Goal: Task Accomplishment & Management: Manage account settings

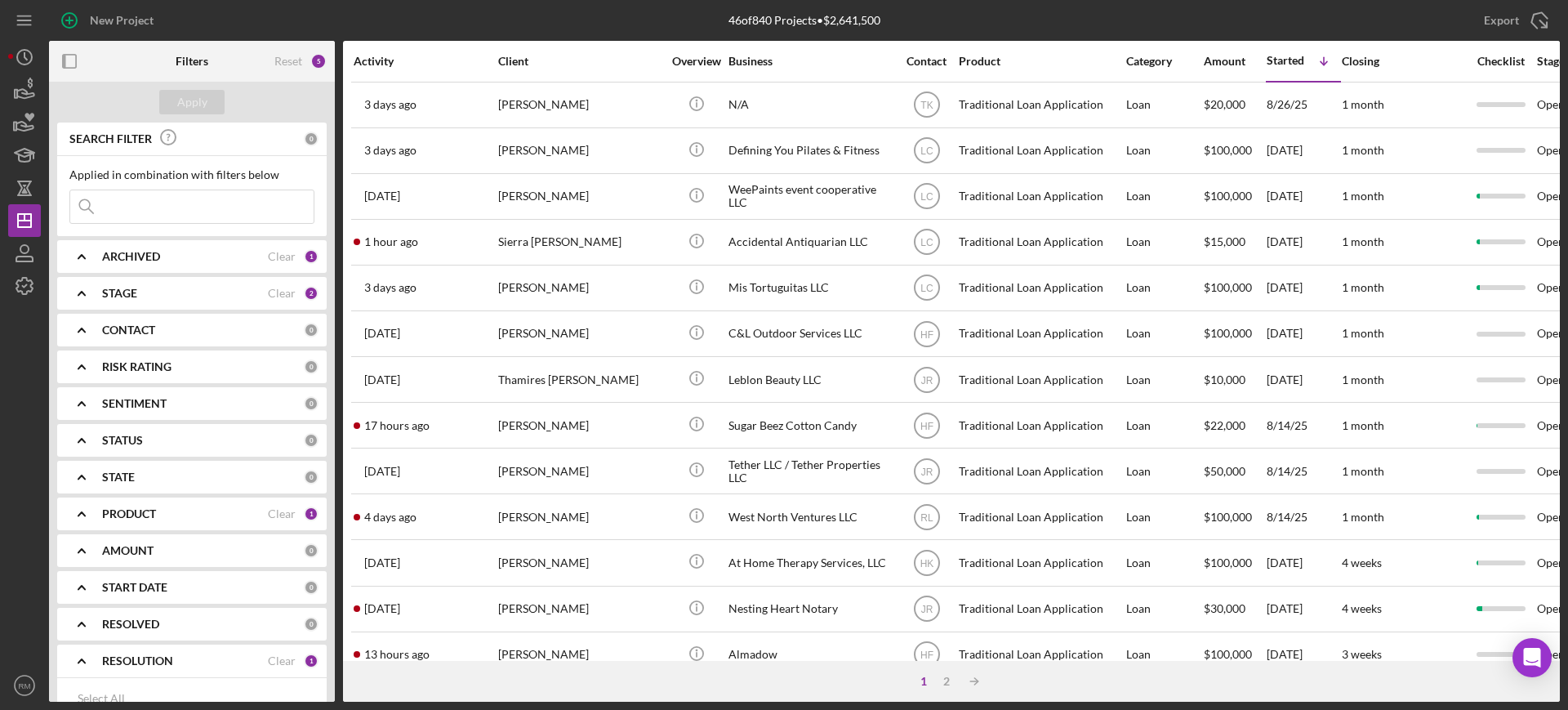
click at [143, 197] on input at bounding box center [192, 207] width 244 height 32
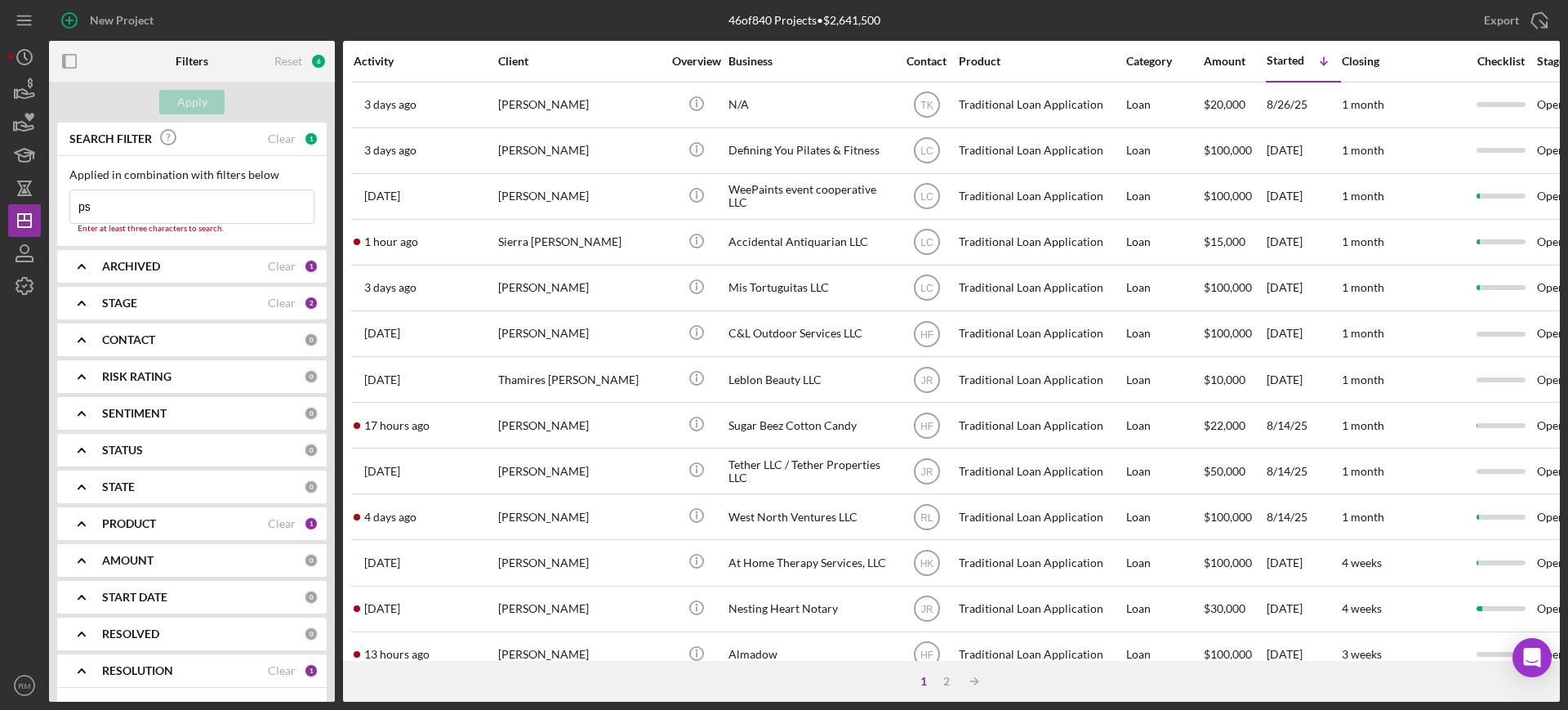
type input "p"
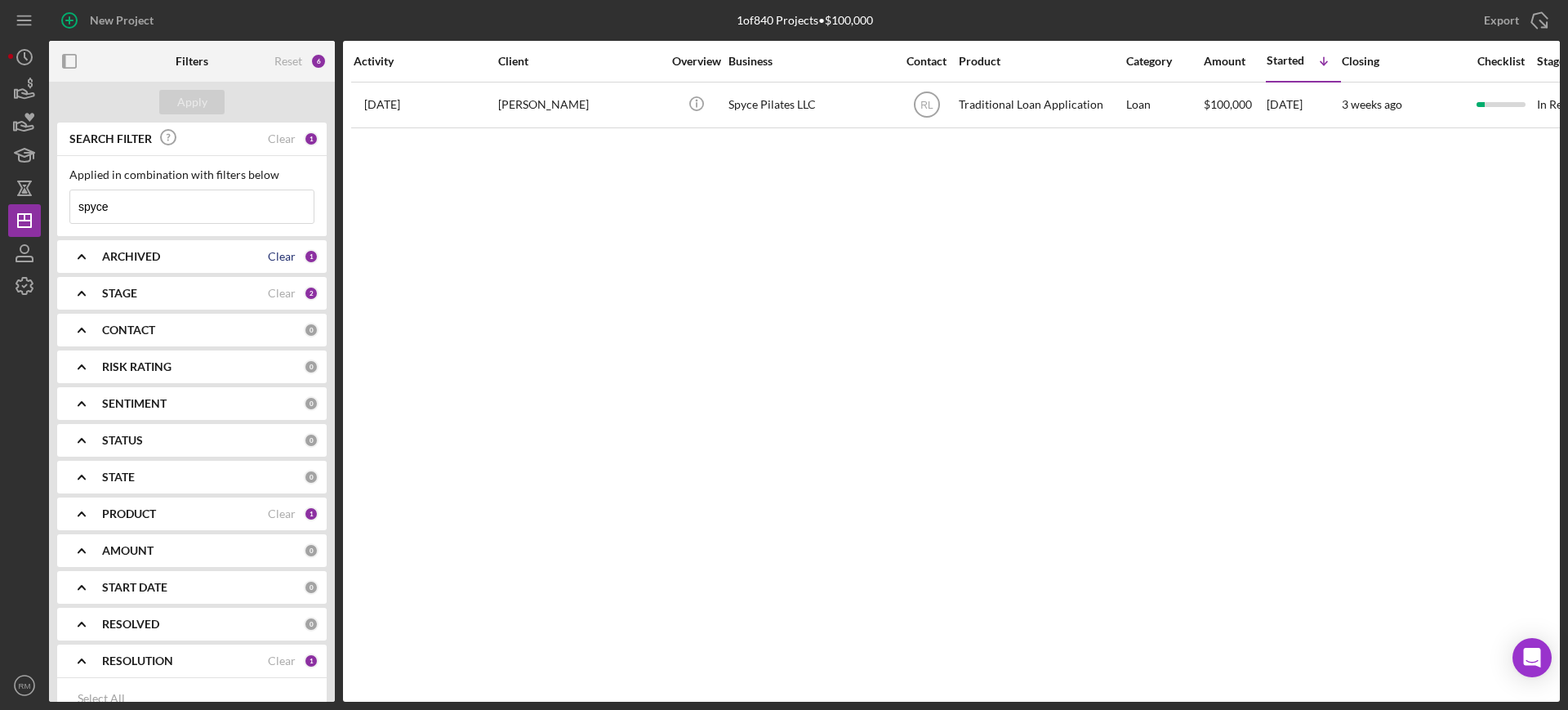
type input "spyce"
click at [273, 256] on div "Clear" at bounding box center [281, 257] width 28 height 13
click at [277, 287] on div "Clear" at bounding box center [281, 293] width 28 height 13
click at [282, 662] on div "Clear" at bounding box center [281, 662] width 28 height 13
checkbox input "false"
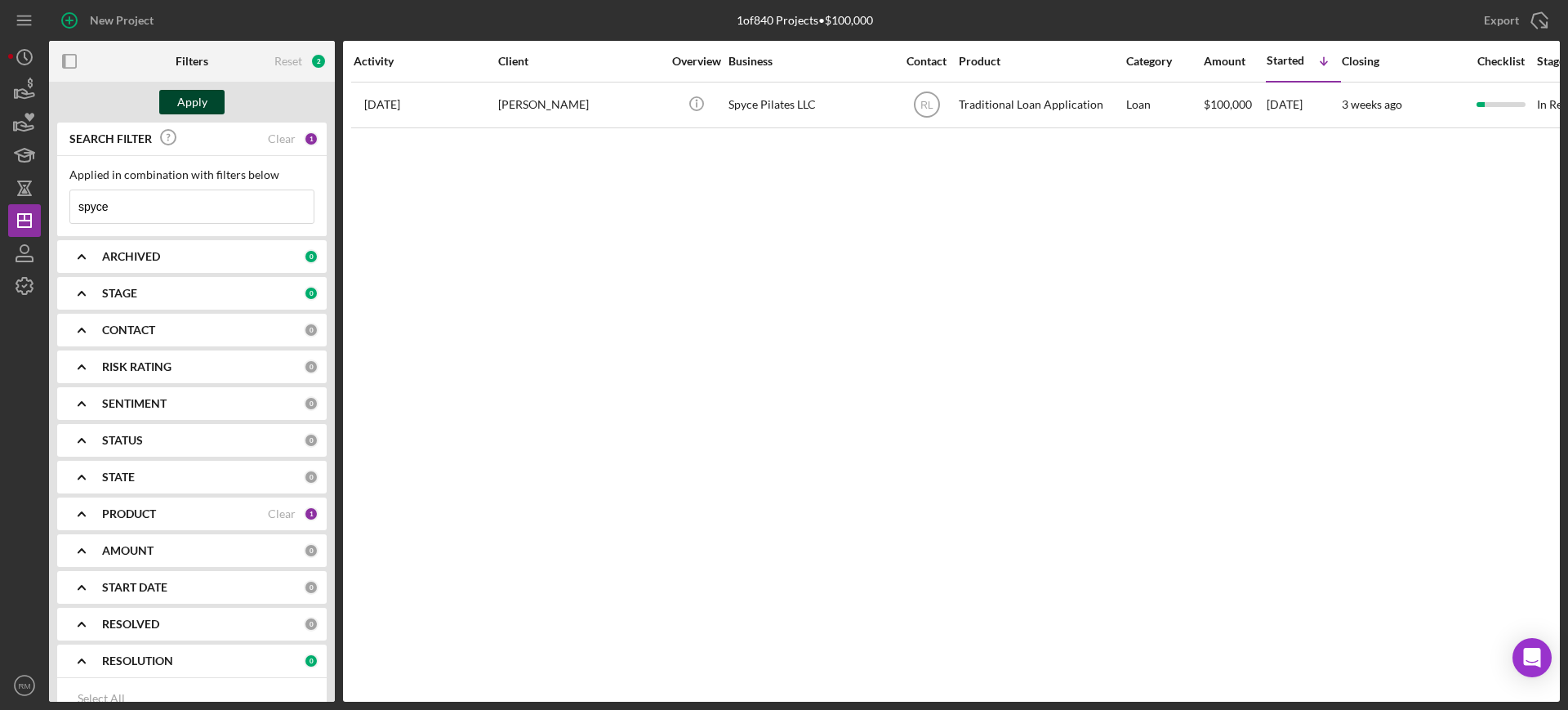
click at [194, 102] on div "Apply" at bounding box center [193, 103] width 30 height 25
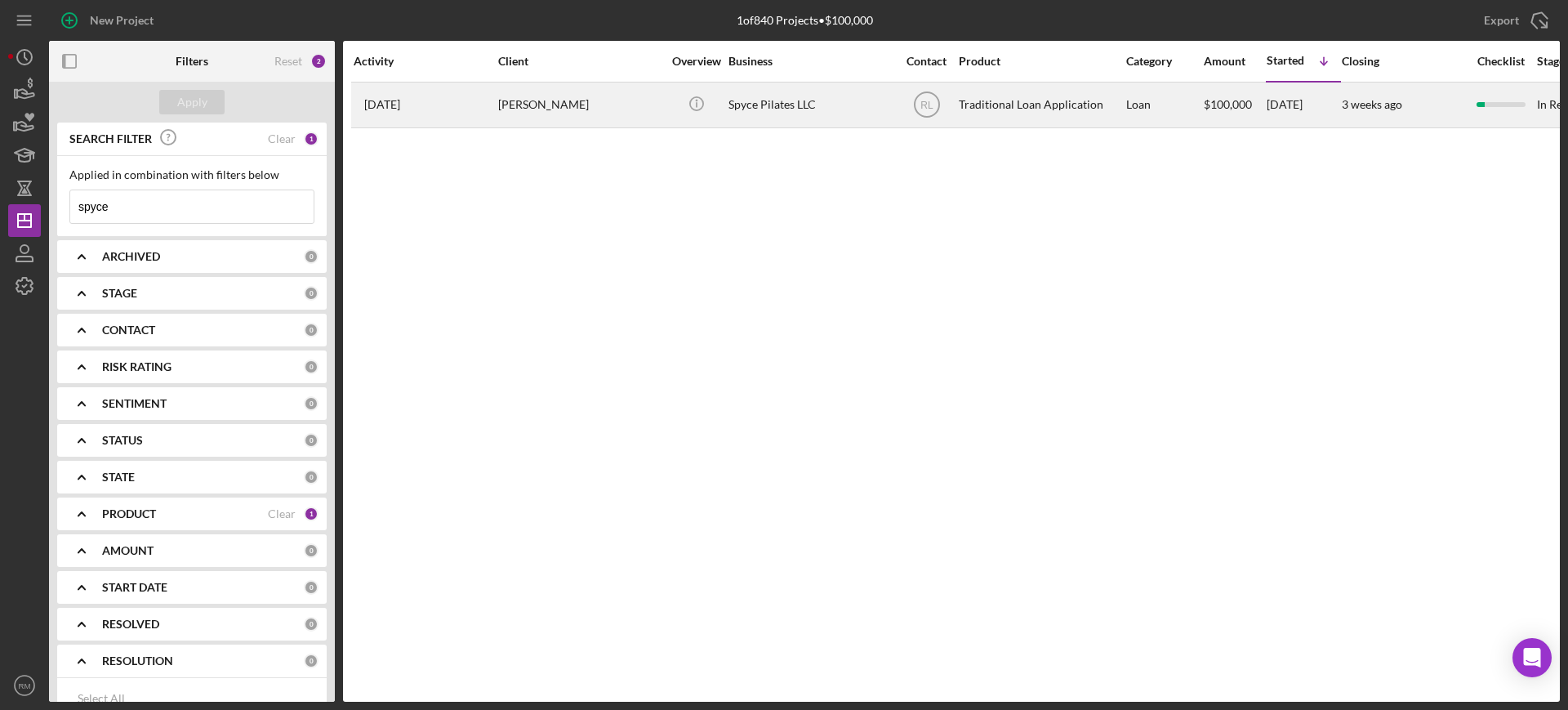
click at [784, 103] on div "Spyce Pilates LLC" at bounding box center [810, 105] width 163 height 44
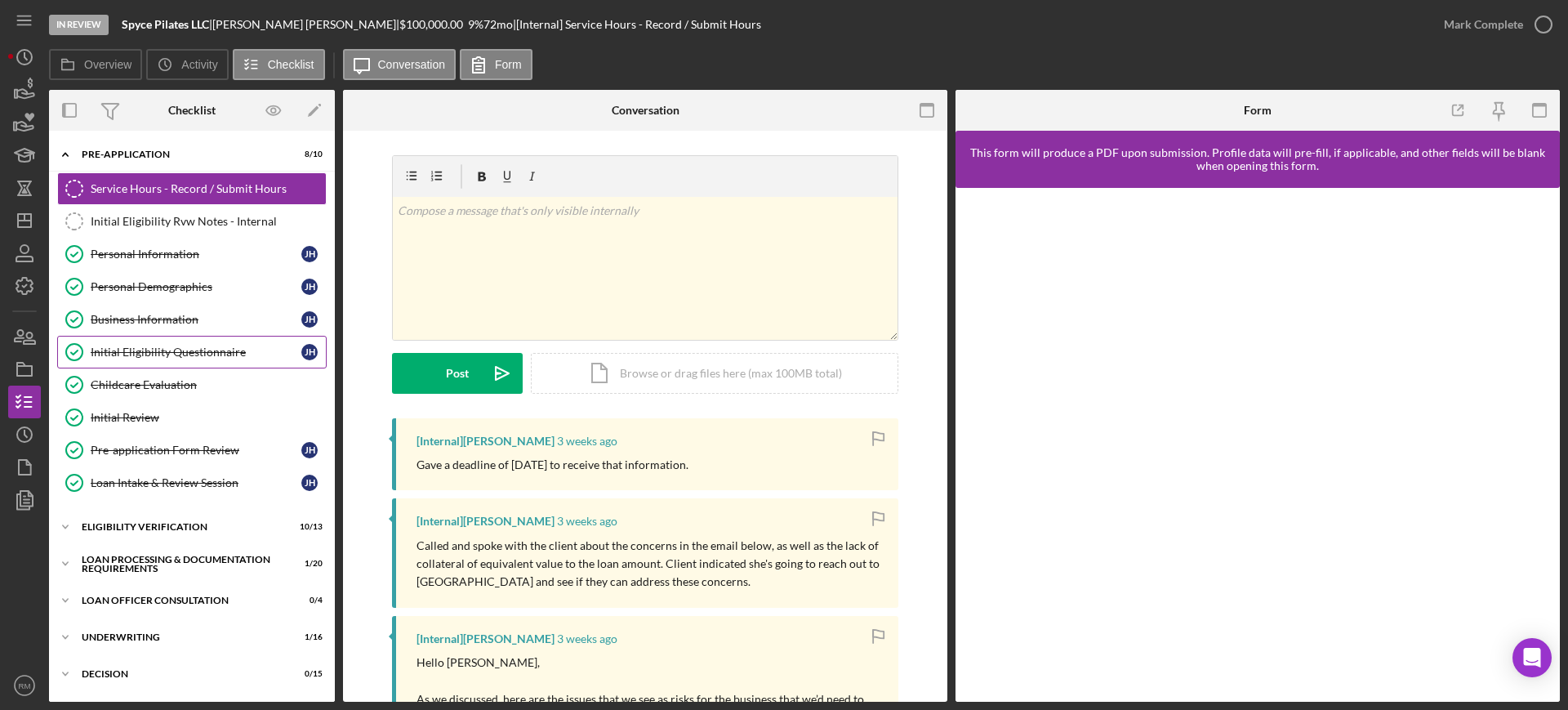
click at [194, 357] on div "Initial Eligibility Questionnaire" at bounding box center [196, 352] width 211 height 13
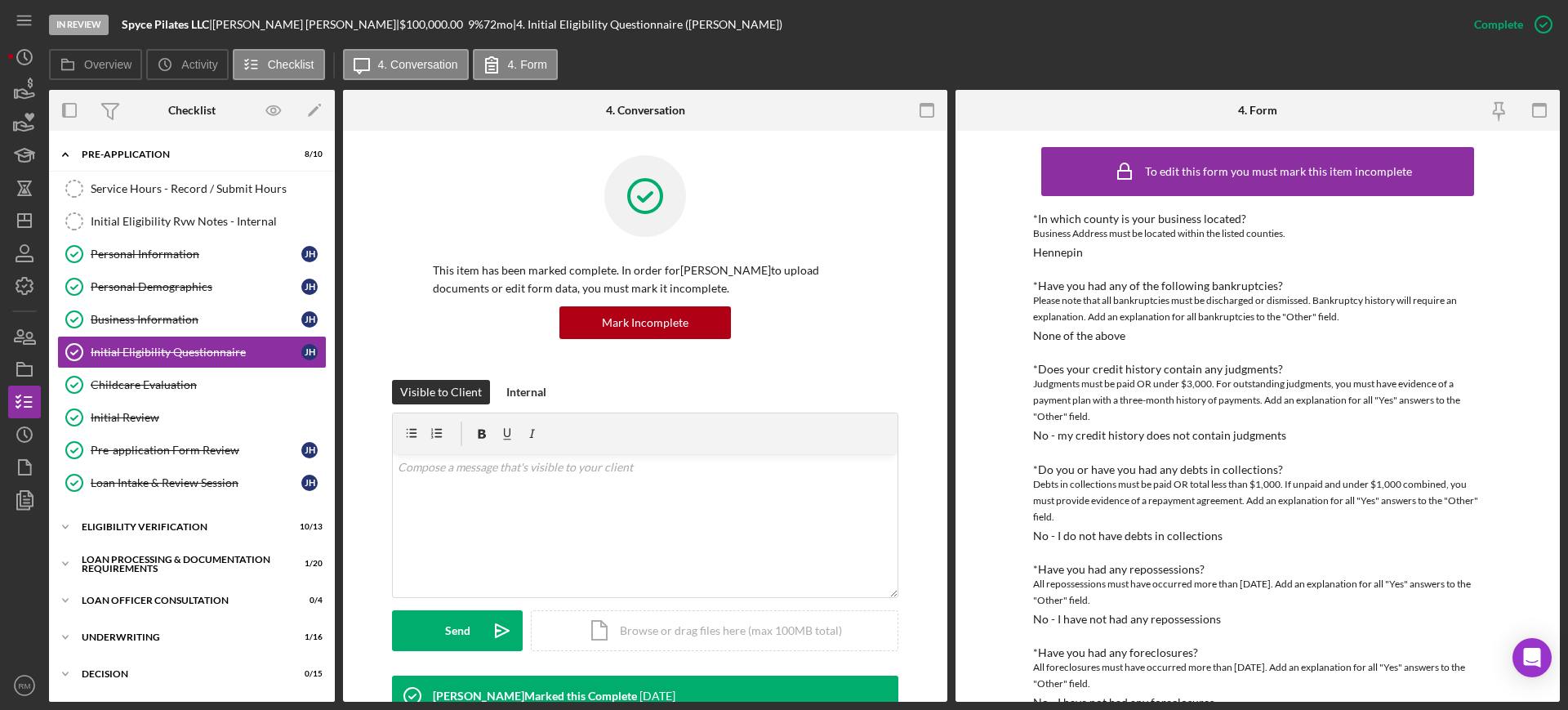
scroll to position [1096, 0]
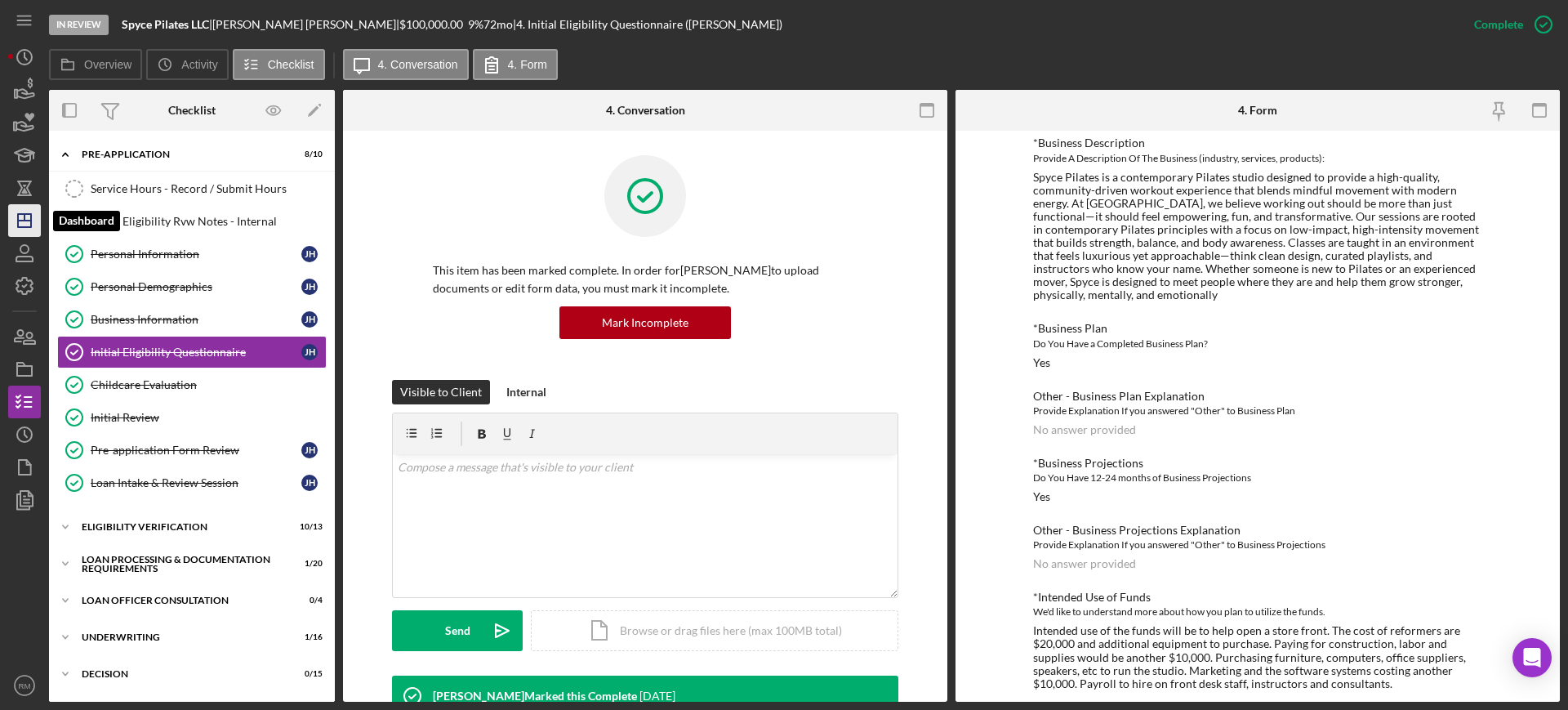
click at [27, 221] on icon "Icon/Dashboard" at bounding box center [24, 220] width 41 height 41
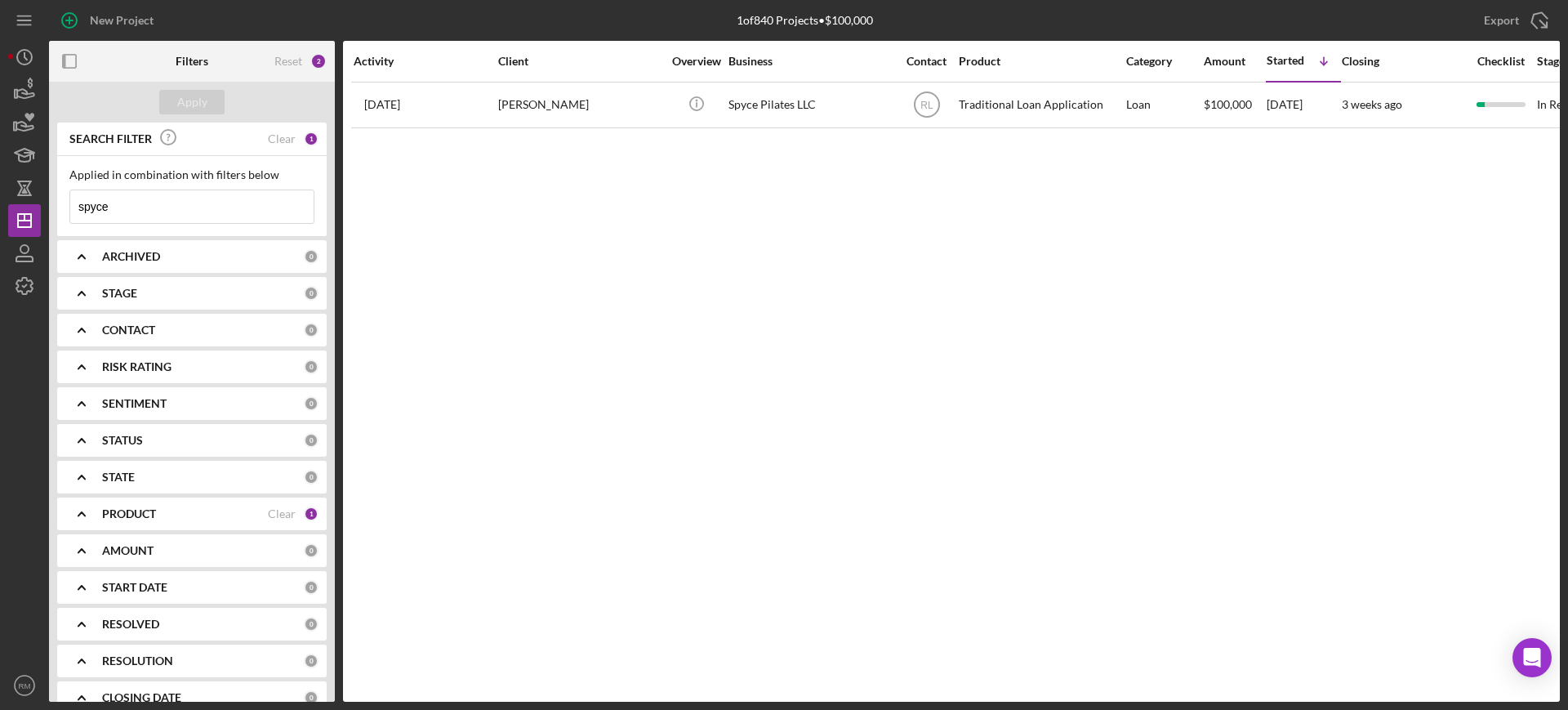
click at [156, 207] on input "spyce" at bounding box center [192, 207] width 244 height 32
type input "gemini"
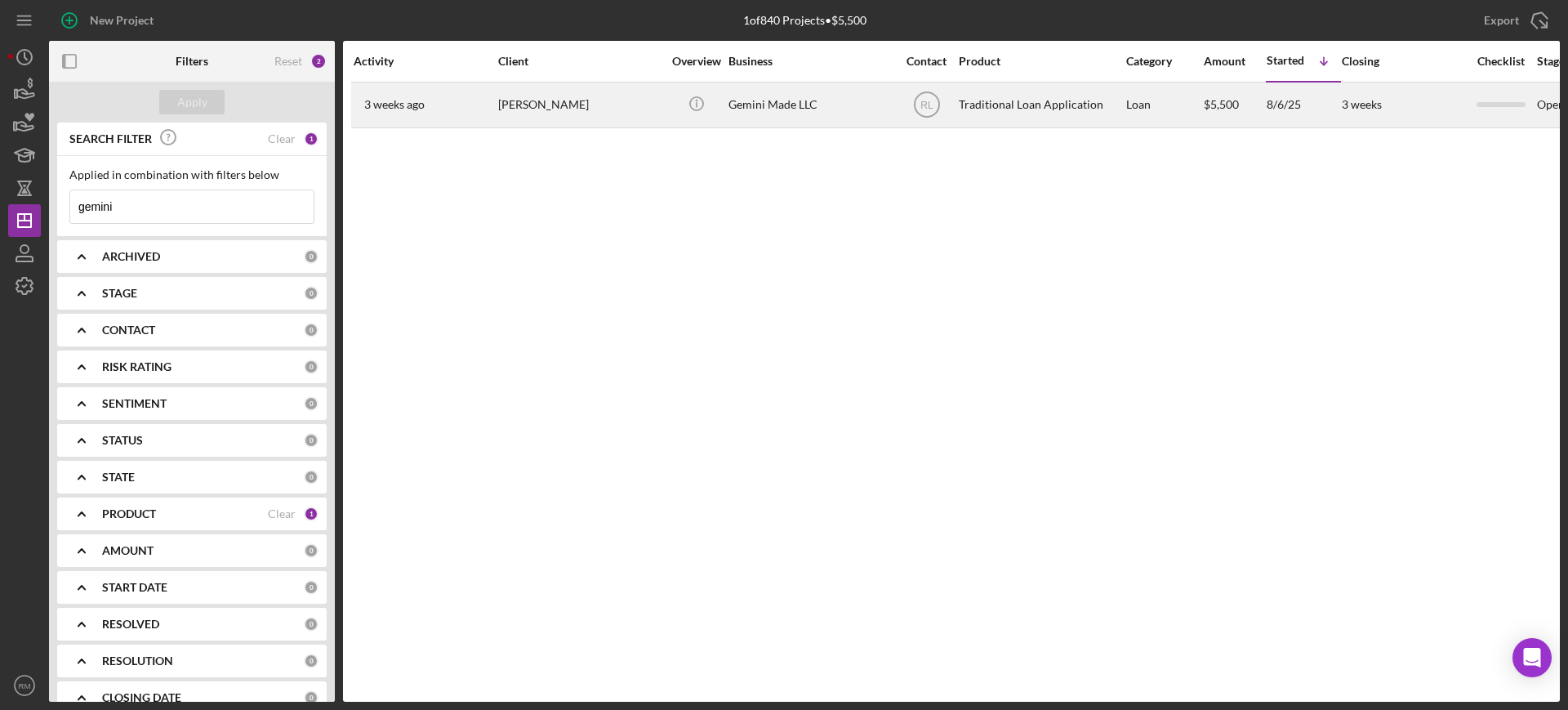
click at [585, 119] on div "[PERSON_NAME]" at bounding box center [580, 105] width 163 height 44
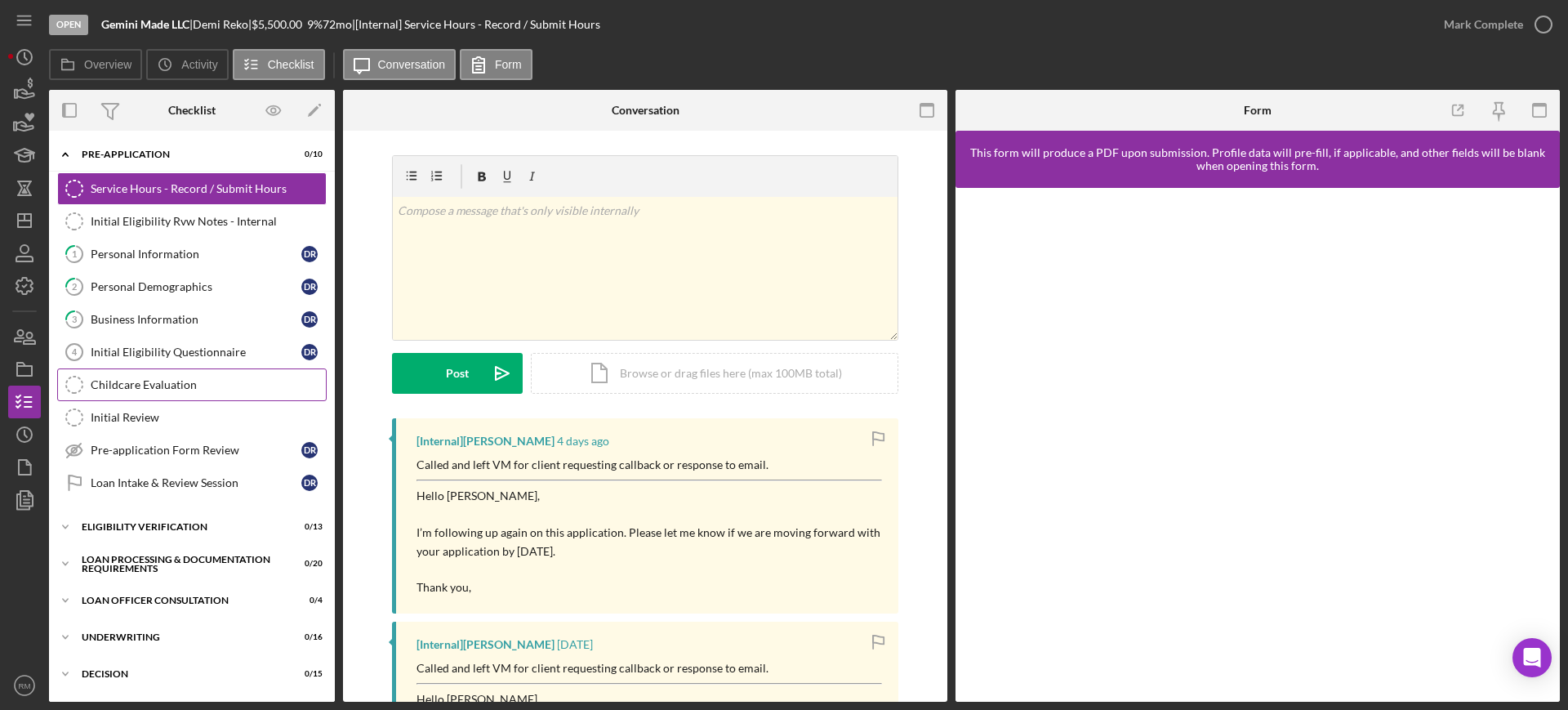
scroll to position [218, 0]
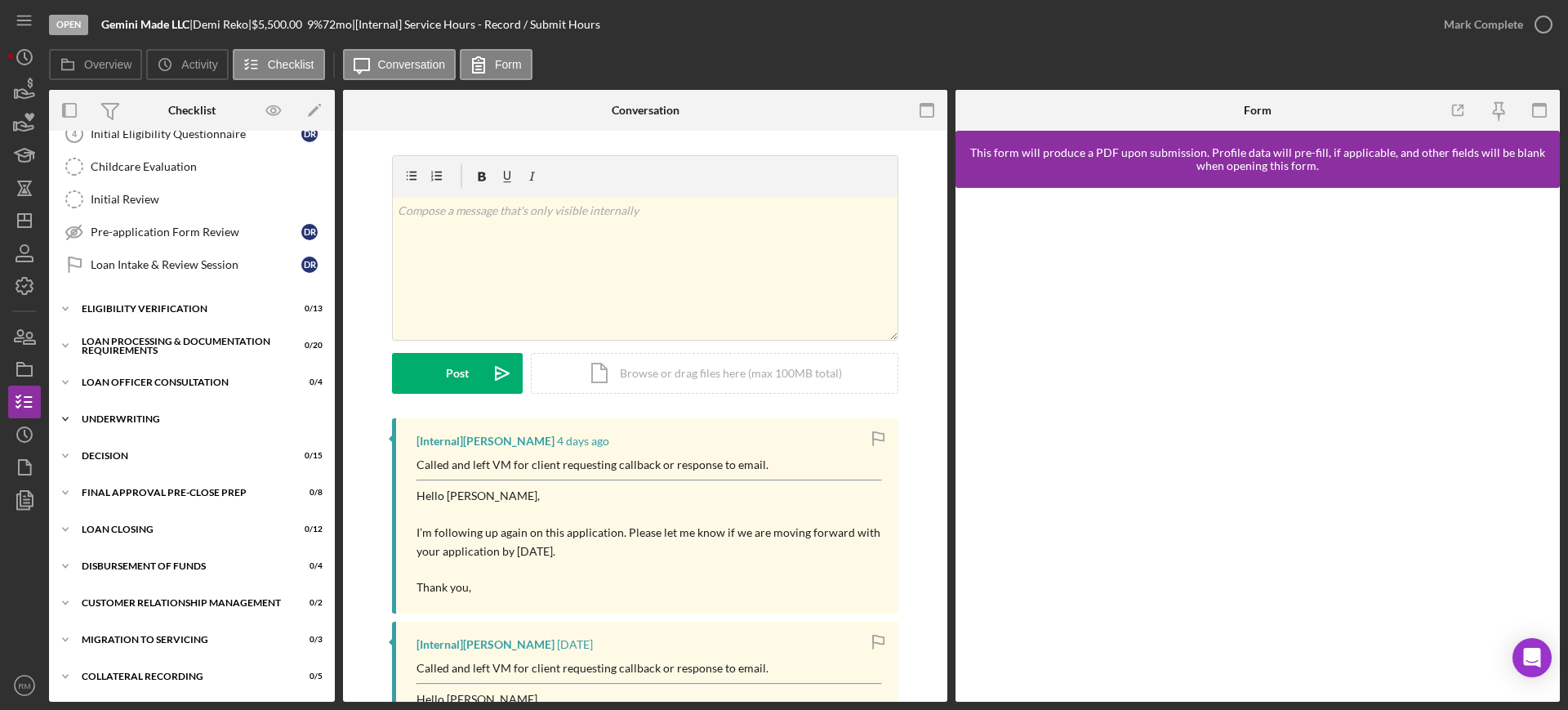
click at [180, 419] on div "Underwriting" at bounding box center [197, 420] width 232 height 9
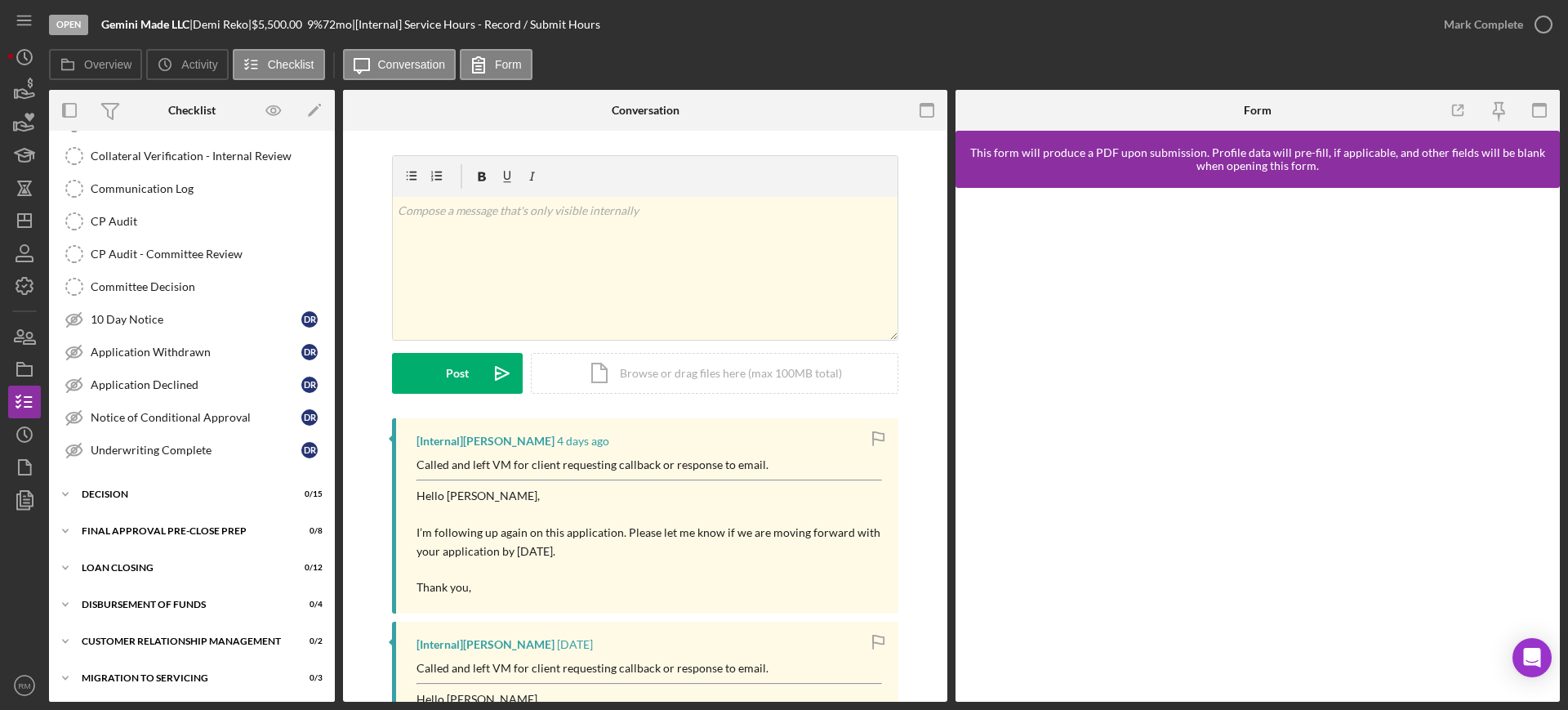
scroll to position [751, 0]
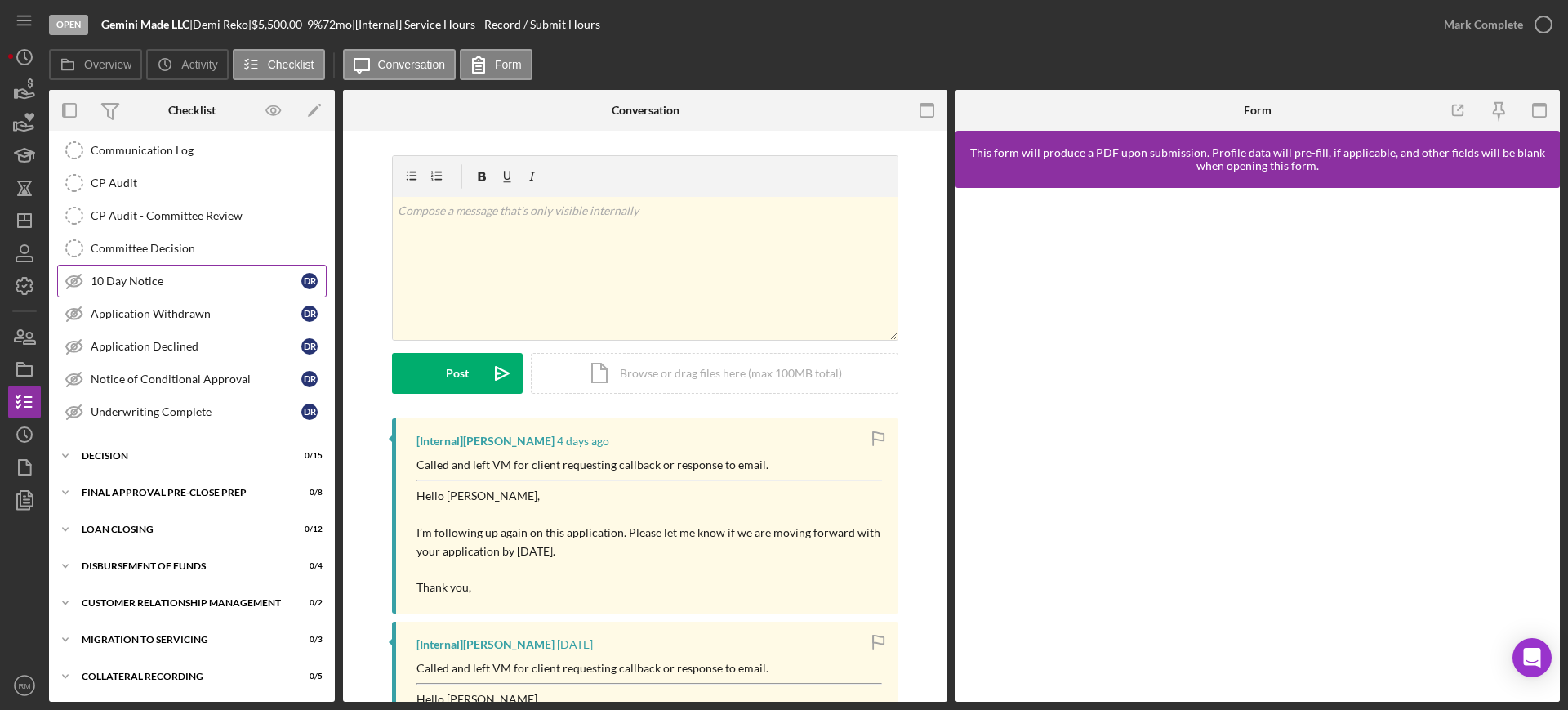
click at [185, 283] on div "10 Day Notice" at bounding box center [196, 281] width 211 height 13
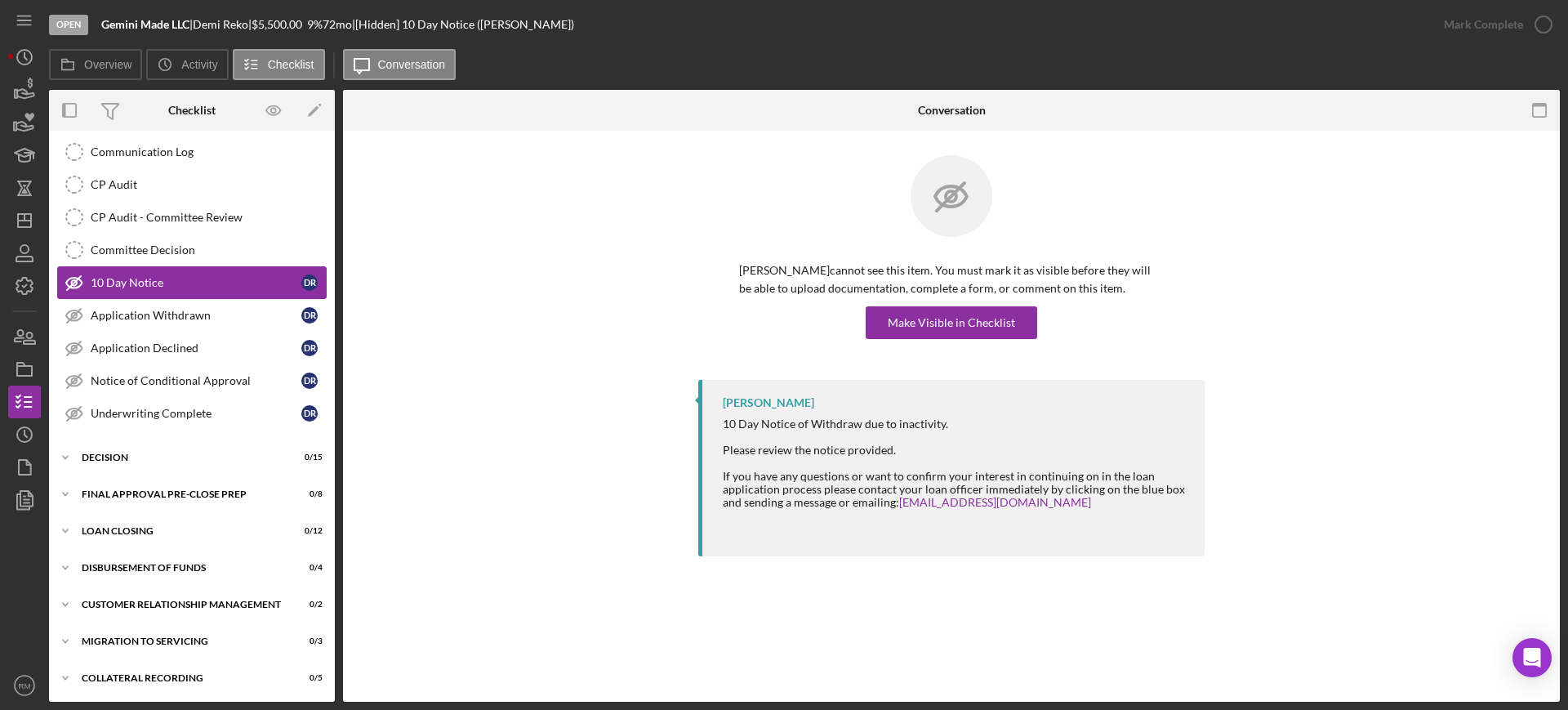
scroll to position [751, 0]
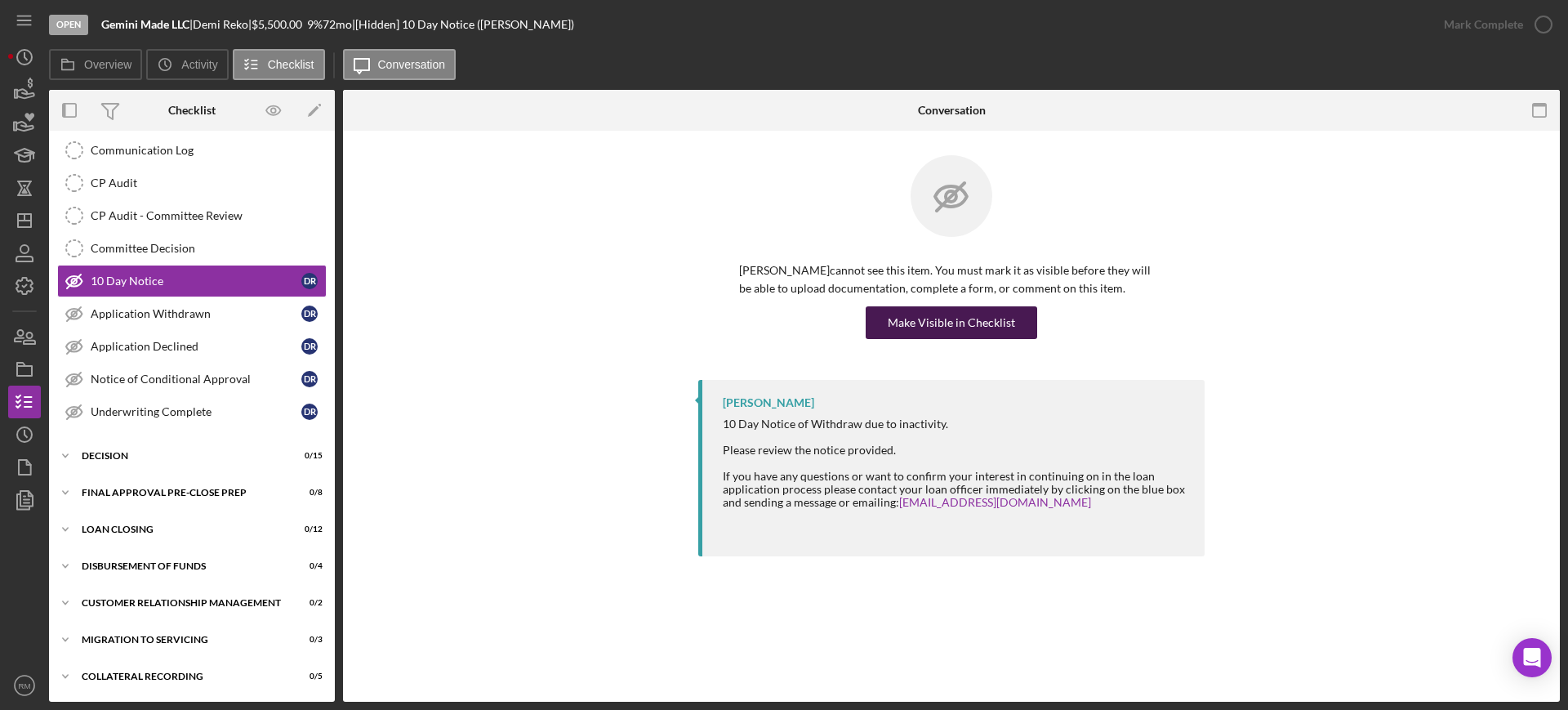
click at [979, 318] on div "Make Visible in Checklist" at bounding box center [951, 323] width 127 height 32
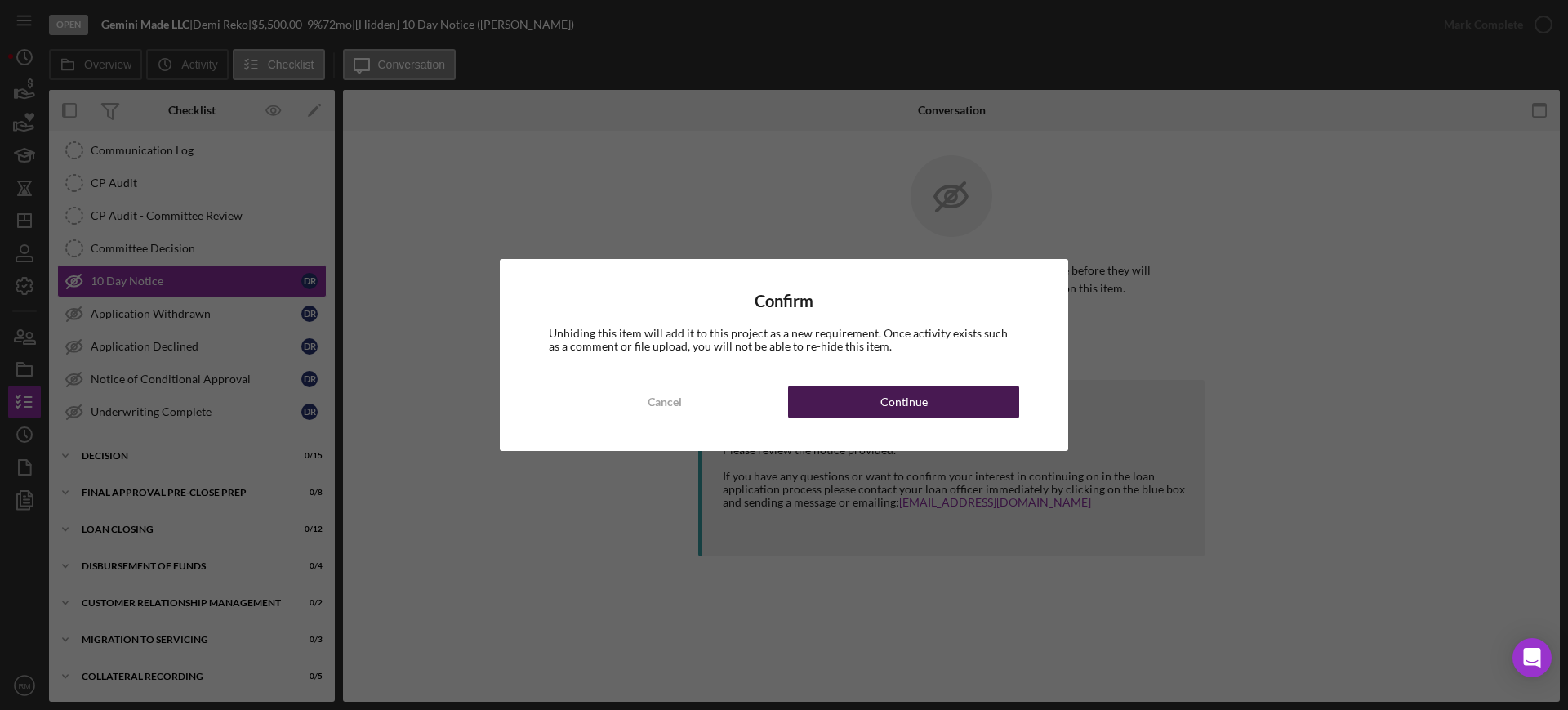
click at [944, 398] on button "Continue" at bounding box center [904, 402] width 231 height 32
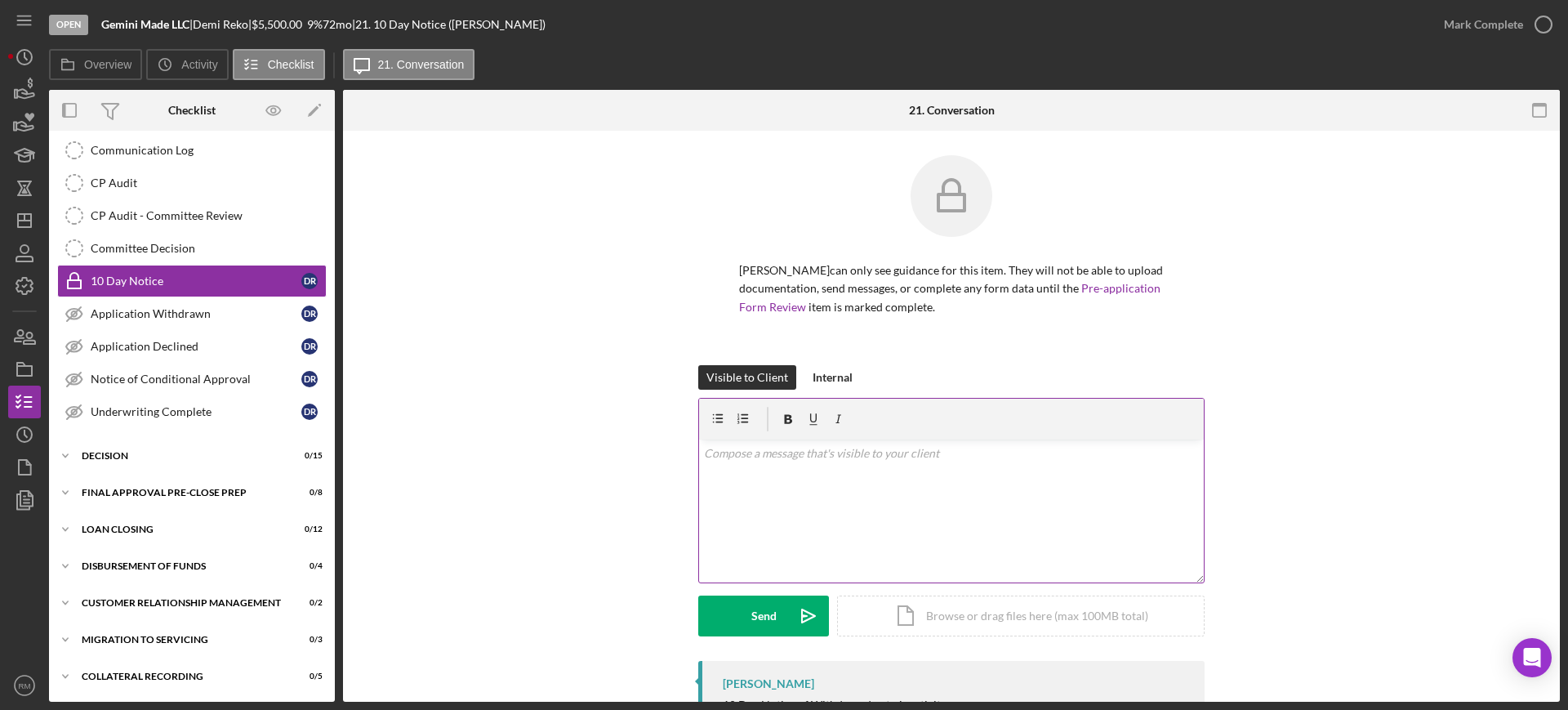
click at [883, 352] on div "[PERSON_NAME] can only see guidance for this item. They will not be able to upl…" at bounding box center [951, 260] width 507 height 210
click at [835, 483] on div "v Color teal Color pink Remove color Add row above Add row below Add column bef…" at bounding box center [951, 511] width 505 height 143
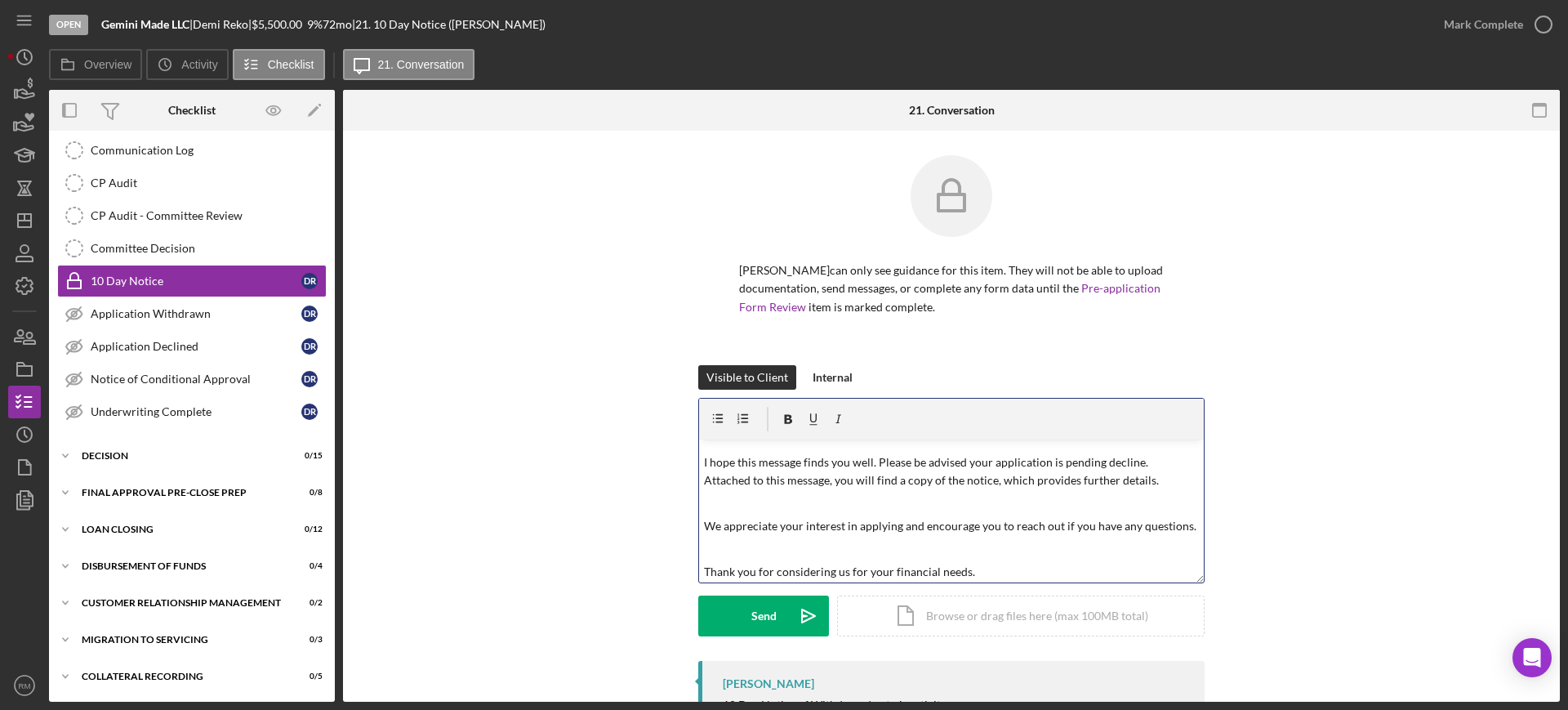
scroll to position [40, 0]
click at [938, 616] on div "Icon/Document Browse or drag files here (max 100MB total) Tap to choose files o…" at bounding box center [1022, 616] width 368 height 41
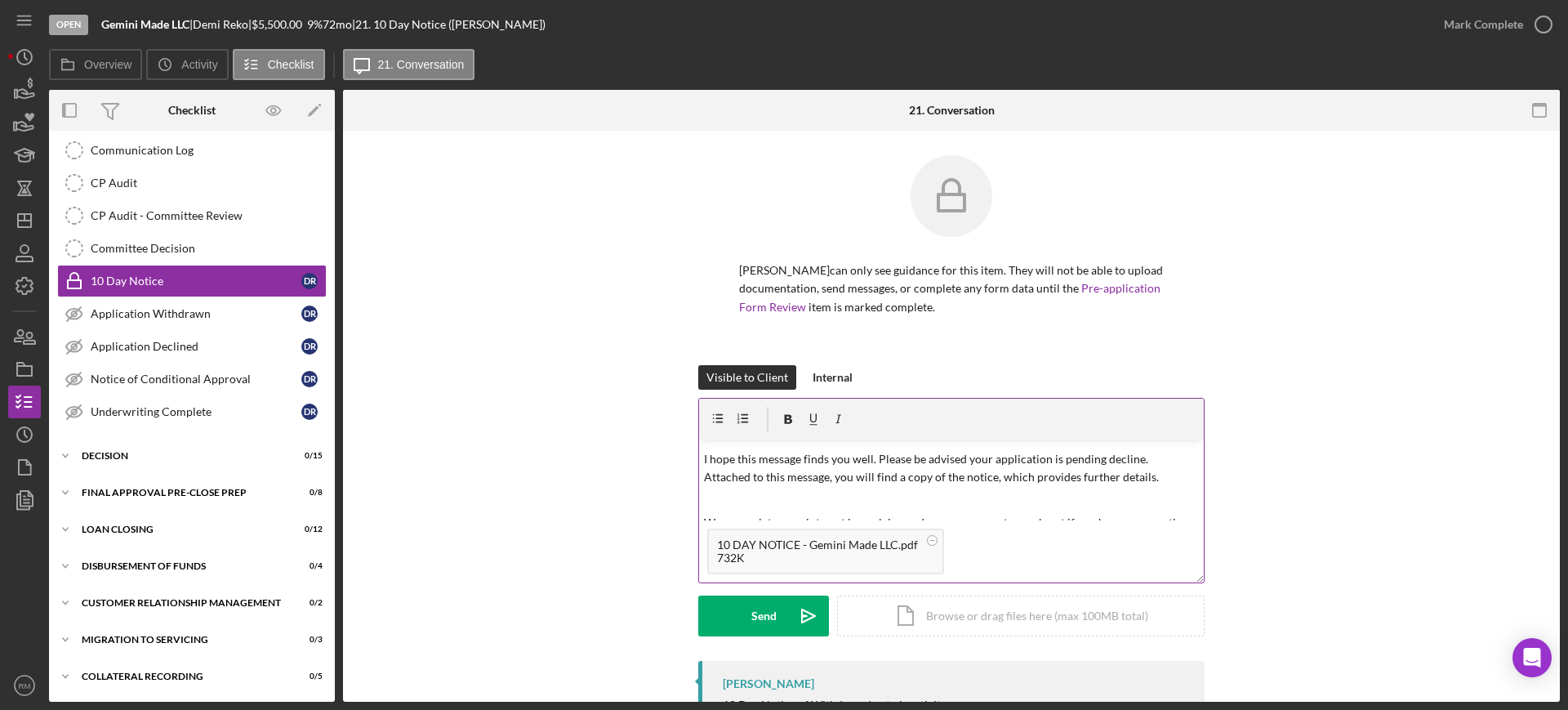
scroll to position [0, 0]
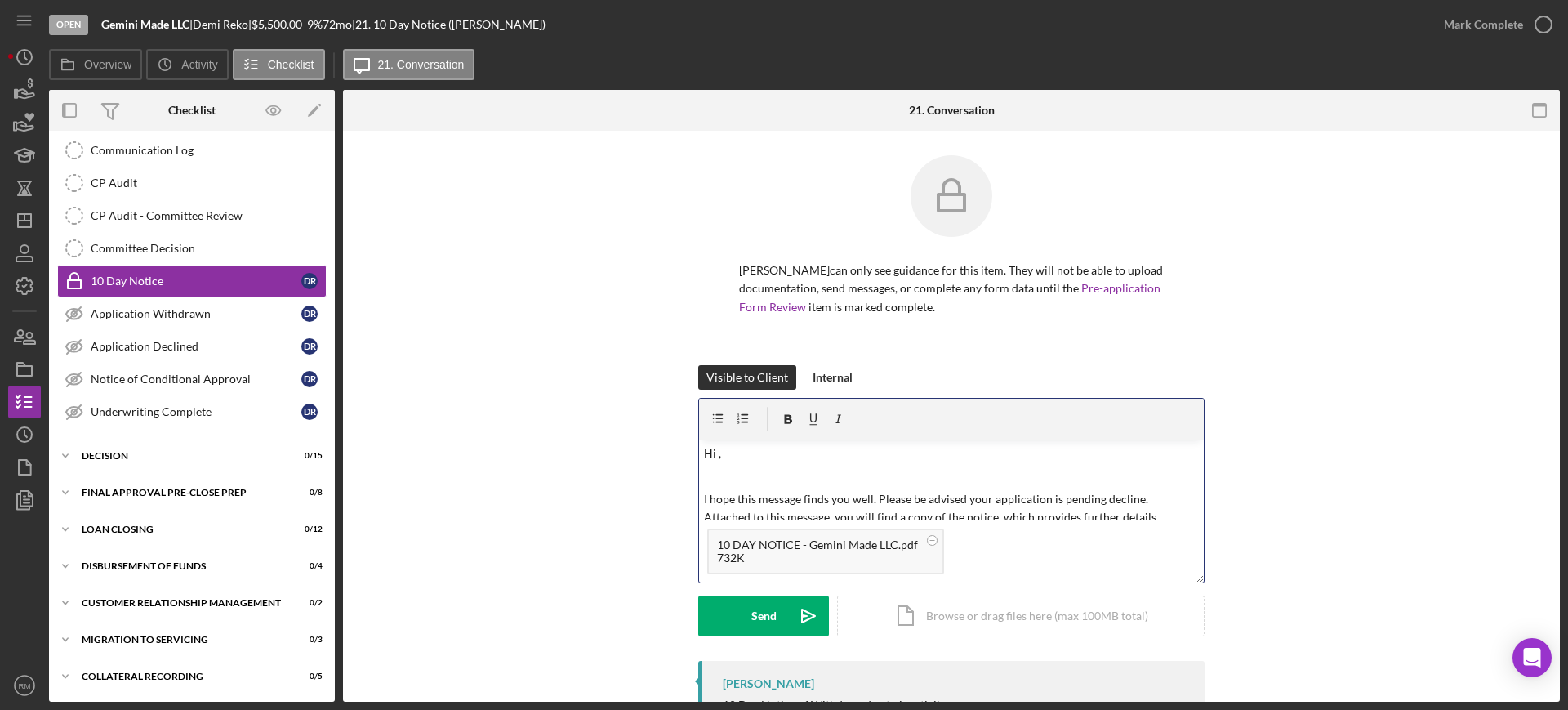
click at [728, 458] on p "Hi ," at bounding box center [951, 453] width 496 height 18
click at [747, 602] on button "Send Icon/icon-invite-send" at bounding box center [764, 616] width 131 height 41
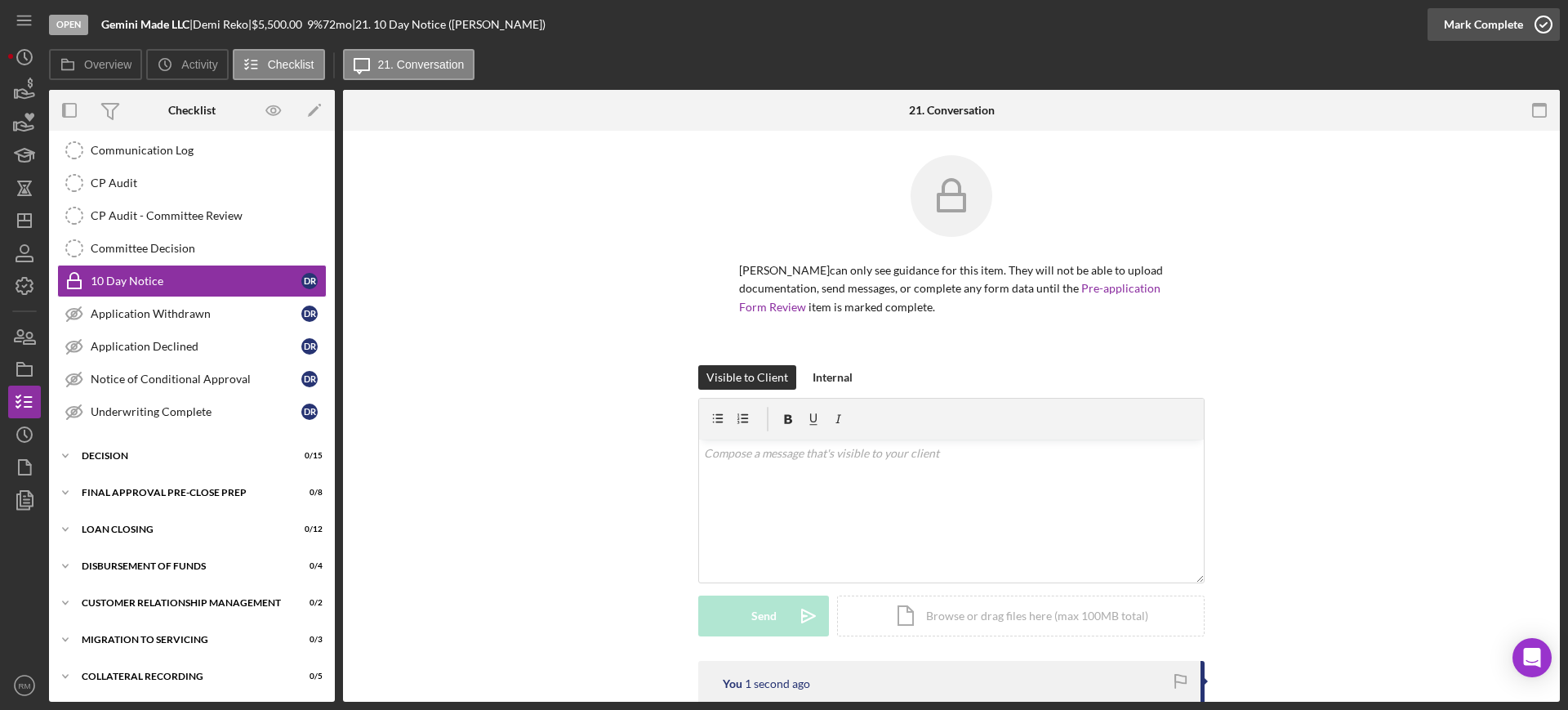
click at [1522, 23] on button "Mark Complete" at bounding box center [1494, 25] width 133 height 32
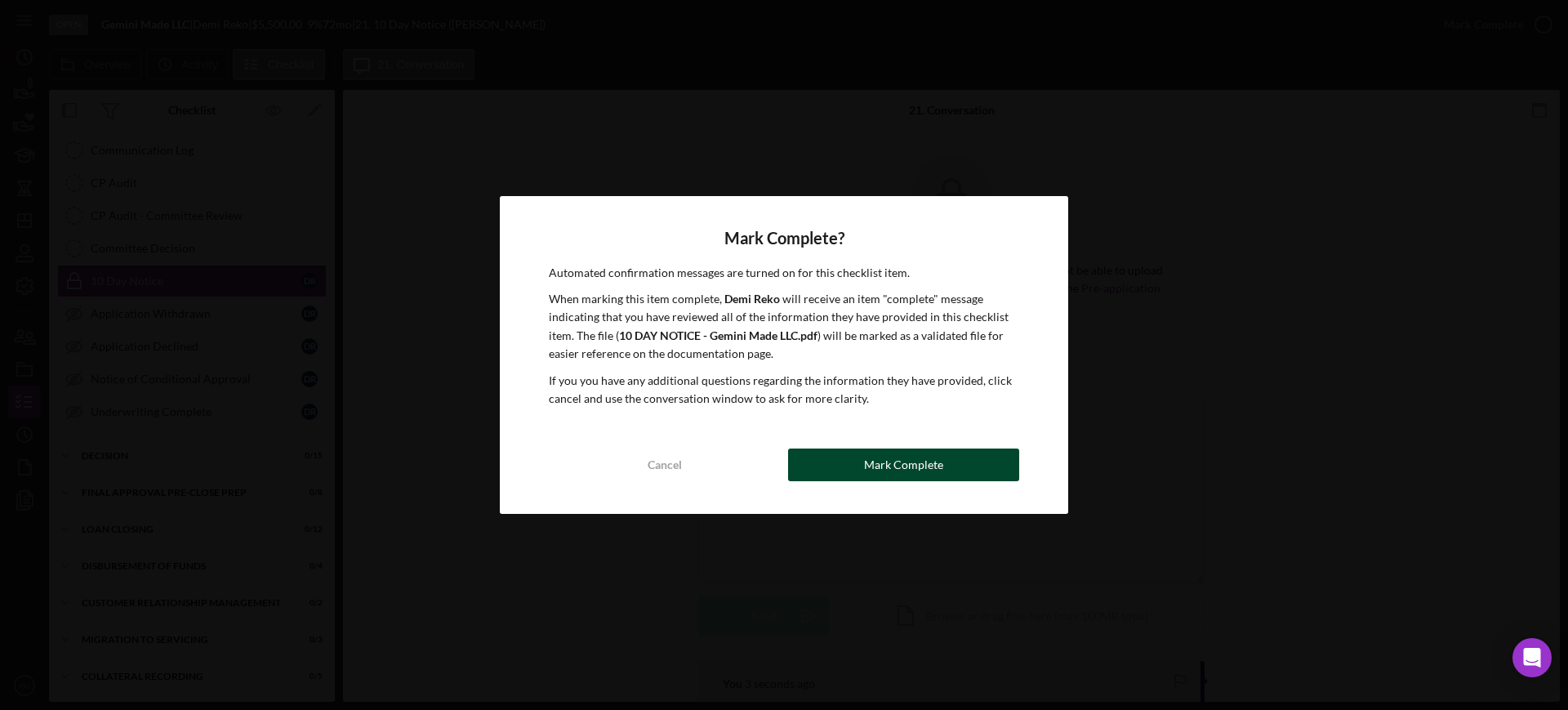
click at [865, 467] on button "Mark Complete" at bounding box center [904, 465] width 231 height 32
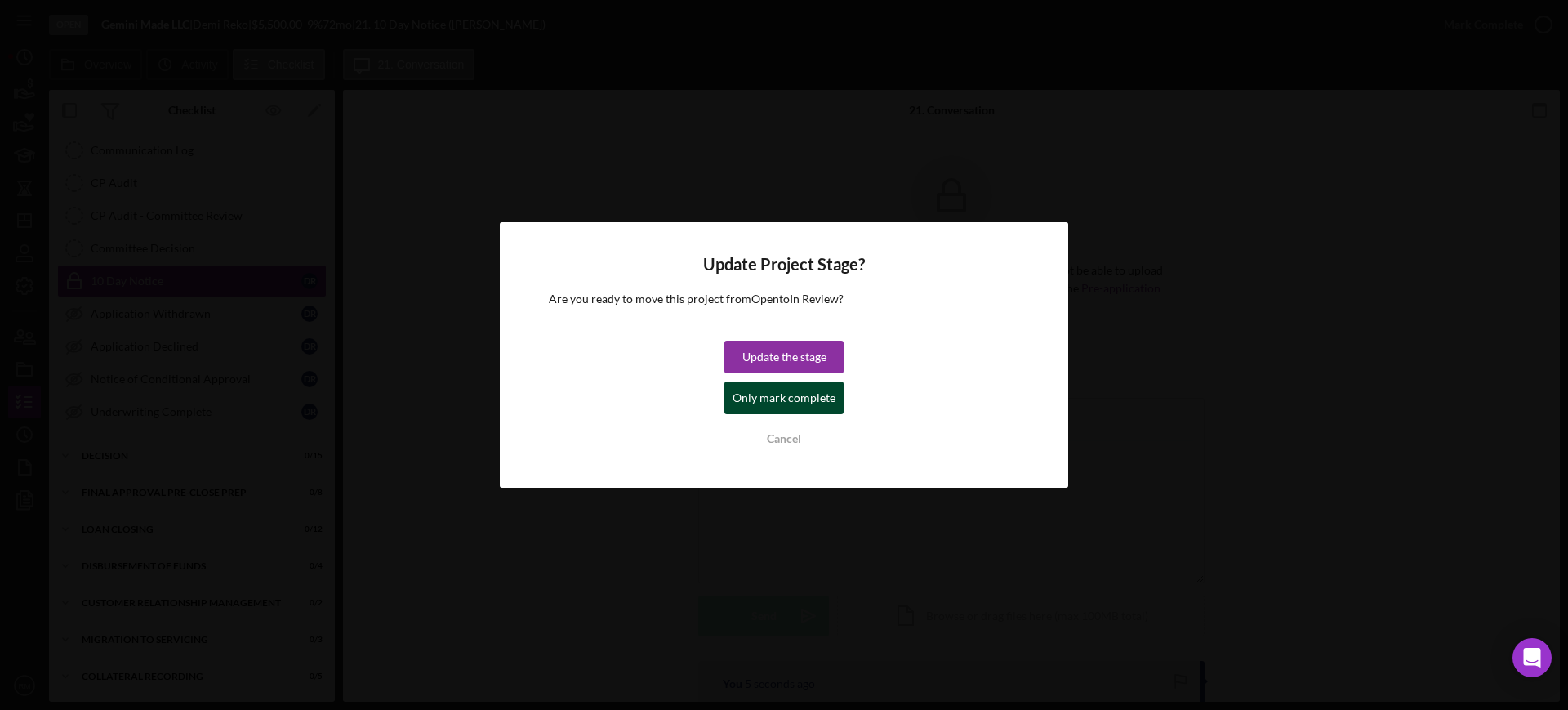
click at [800, 403] on div "Only mark complete" at bounding box center [784, 398] width 103 height 32
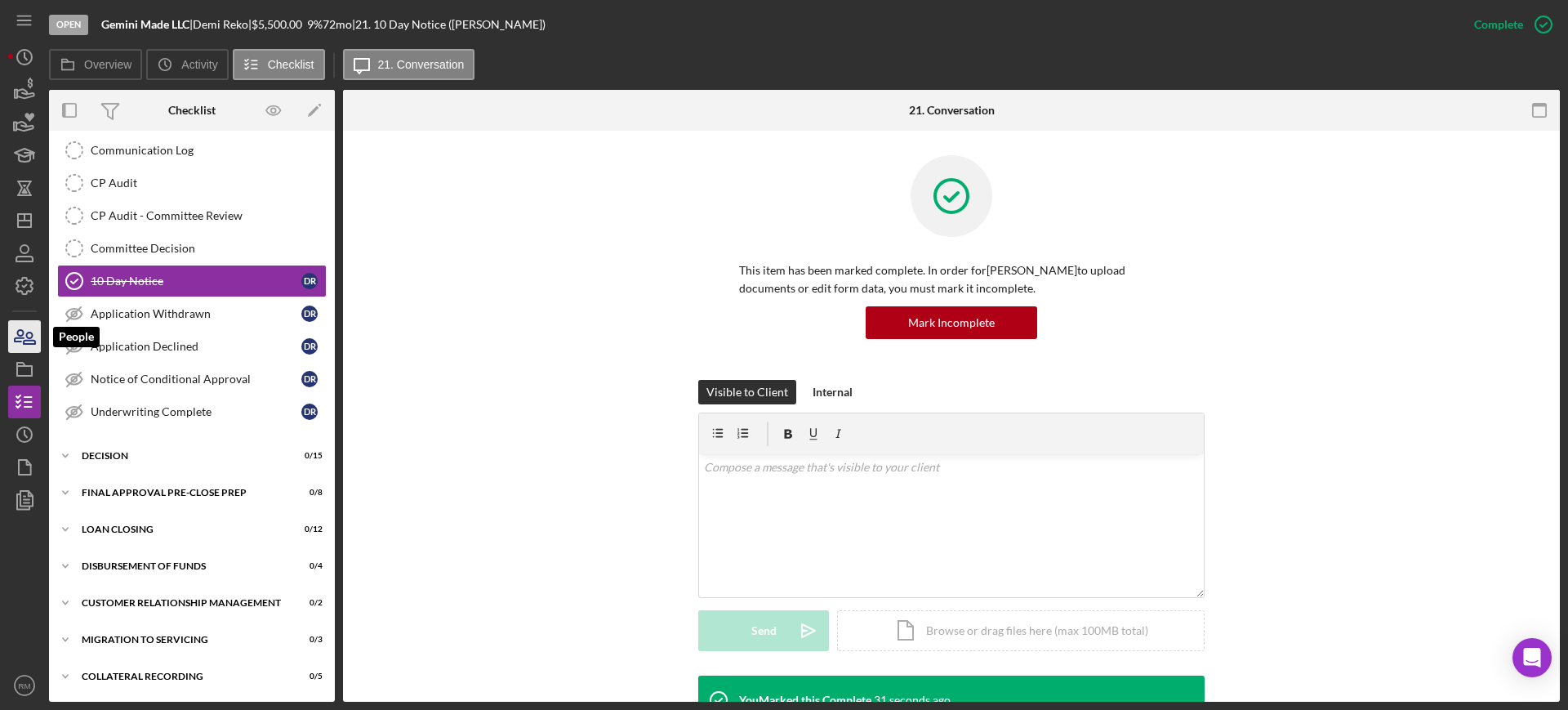
click at [16, 329] on icon "button" at bounding box center [24, 336] width 41 height 41
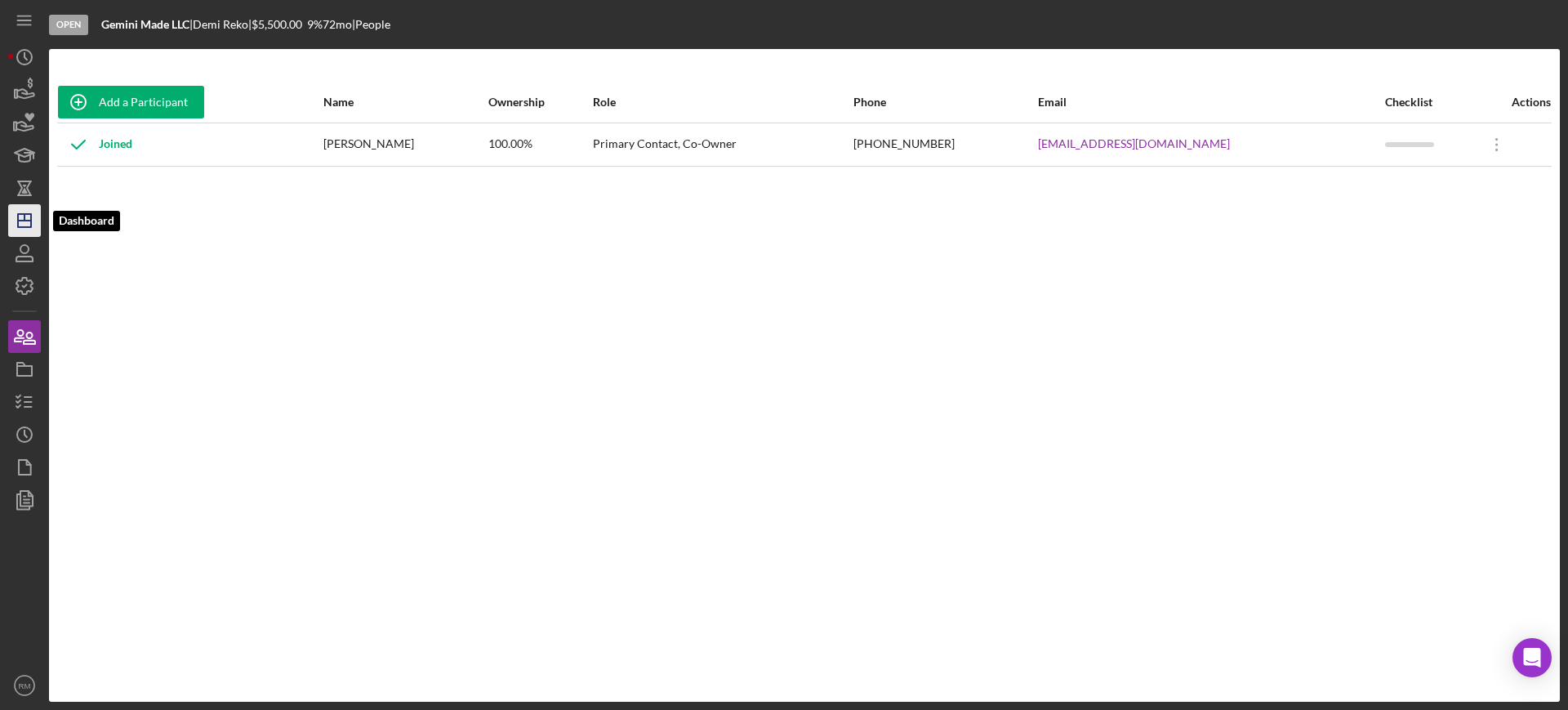
click at [23, 225] on icon "Icon/Dashboard" at bounding box center [24, 220] width 41 height 41
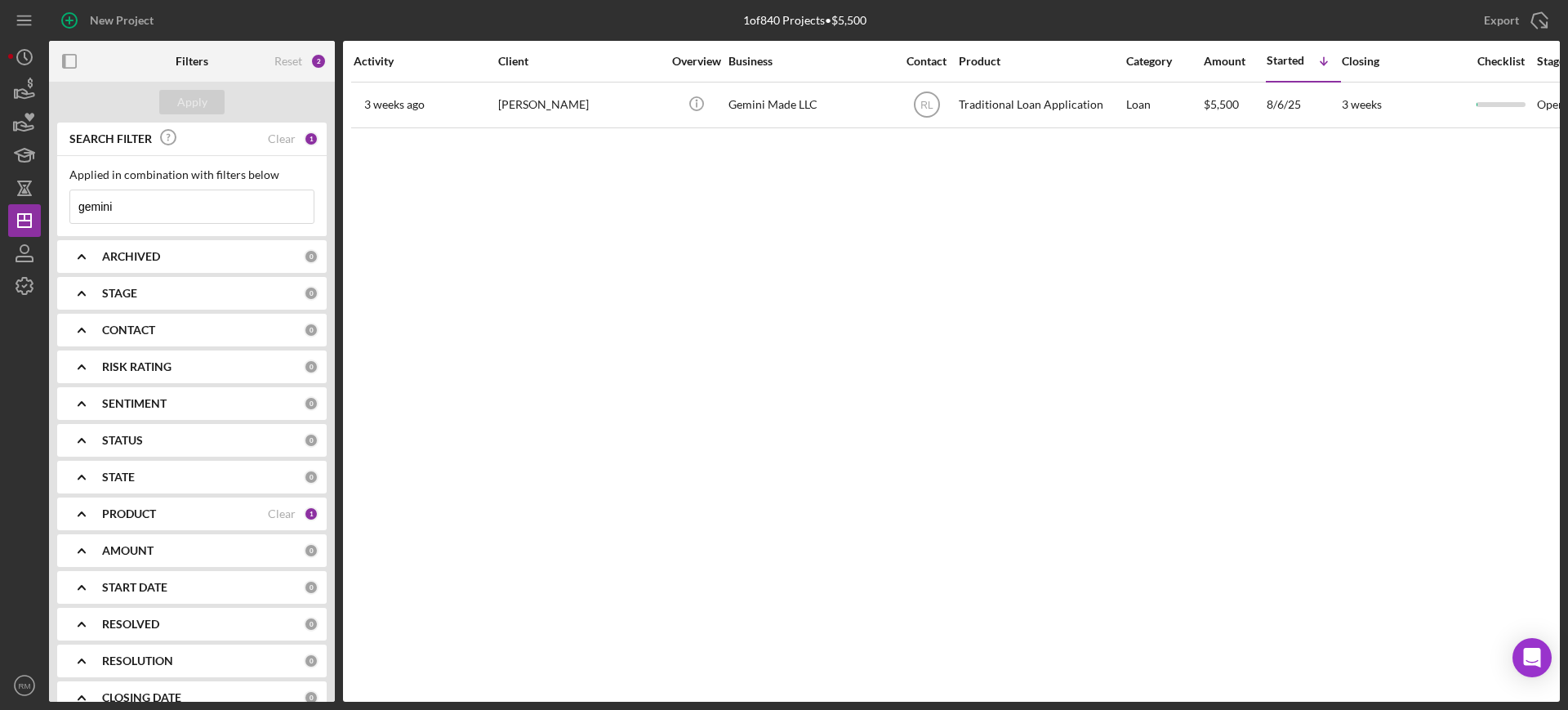
click at [162, 197] on input "gemini" at bounding box center [192, 207] width 244 height 32
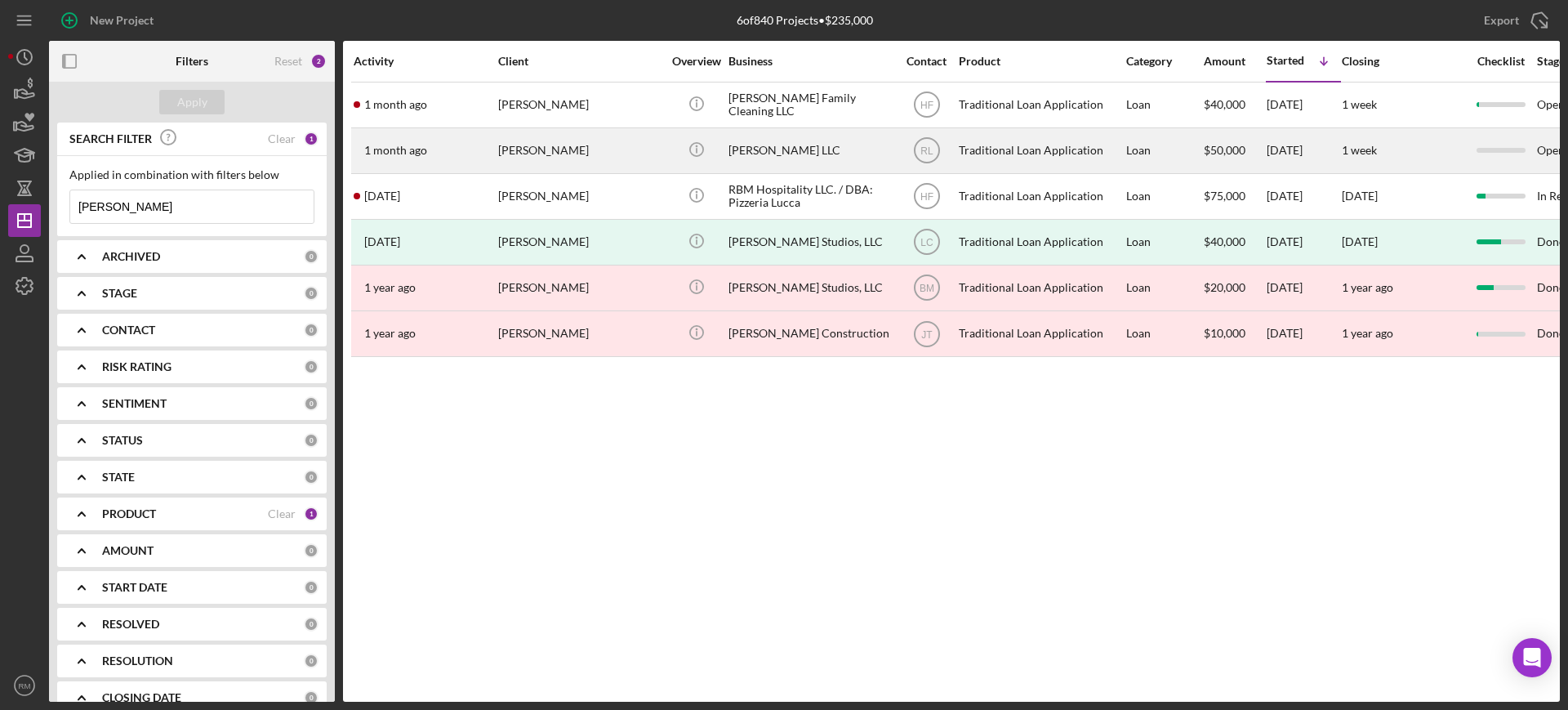
type input "[PERSON_NAME]"
click at [461, 143] on div "[DATE] [PERSON_NAME]" at bounding box center [425, 151] width 143 height 44
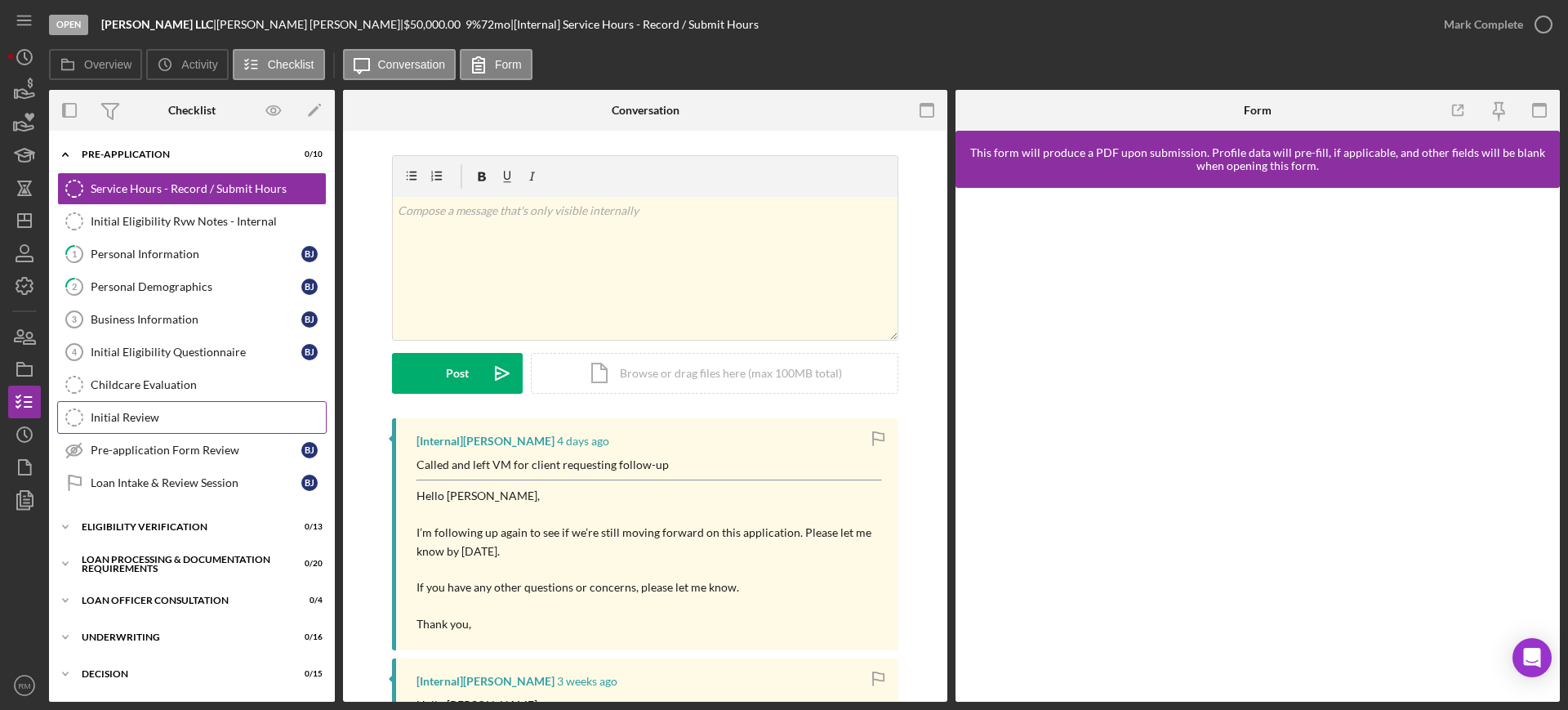
scroll to position [218, 0]
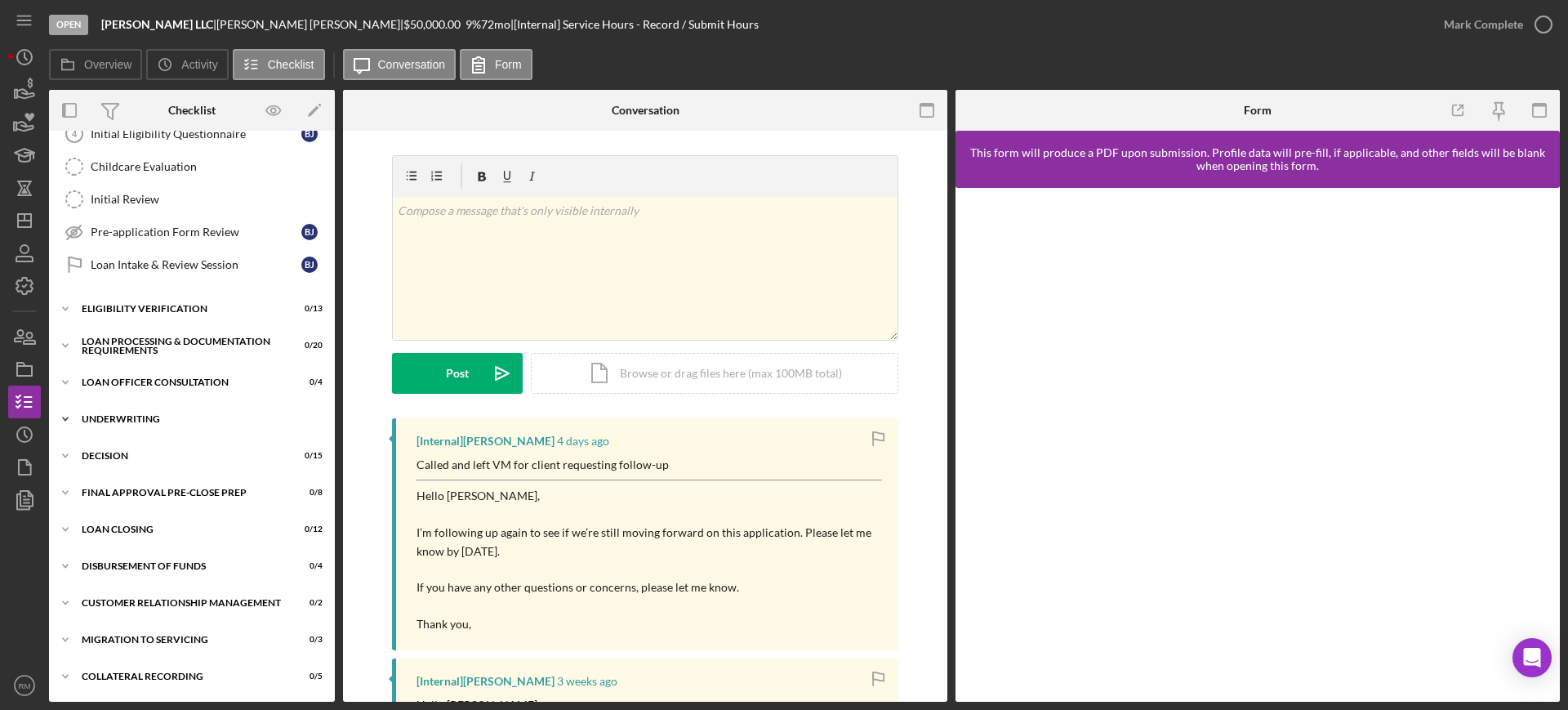
click at [127, 411] on div "Icon/Expander Underwriting 0 / 16" at bounding box center [192, 420] width 286 height 32
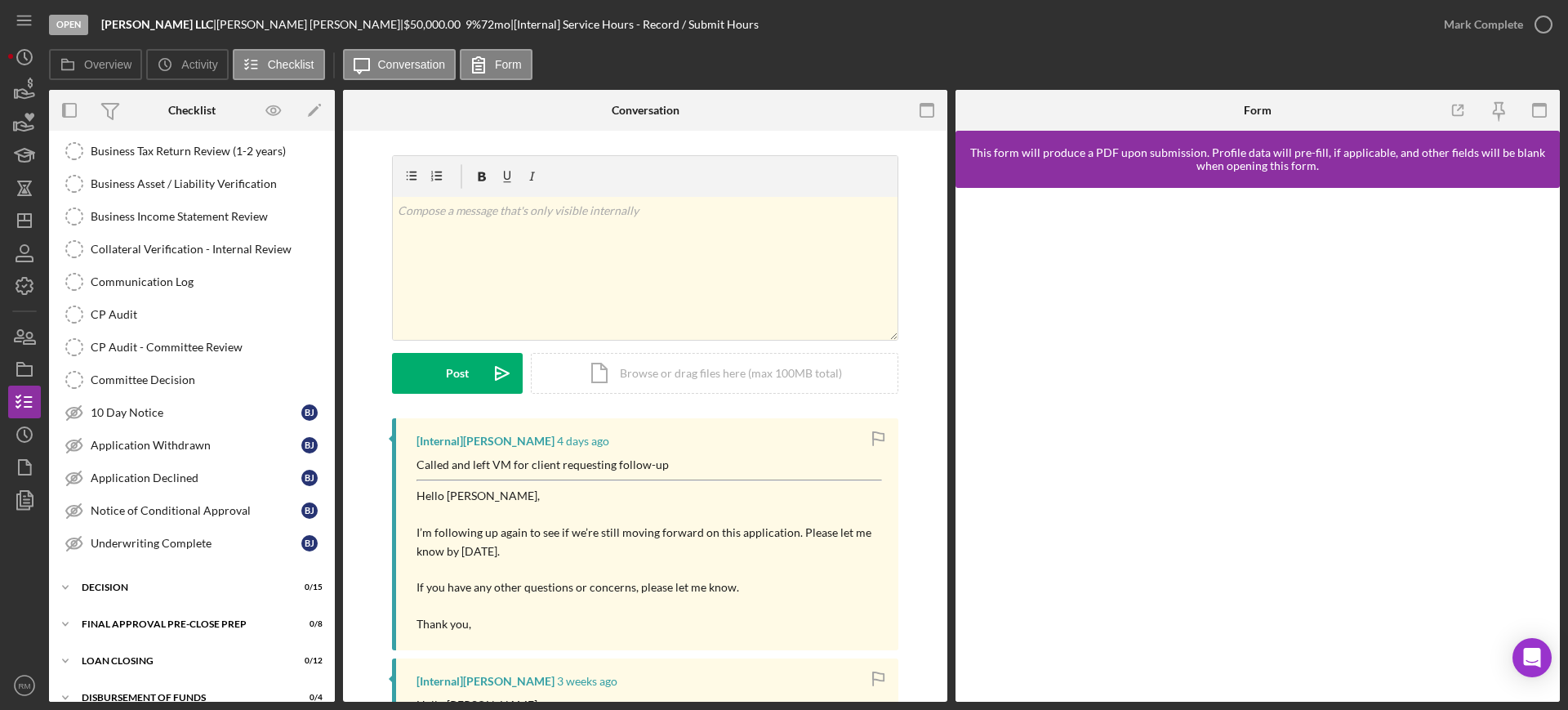
scroll to position [624, 0]
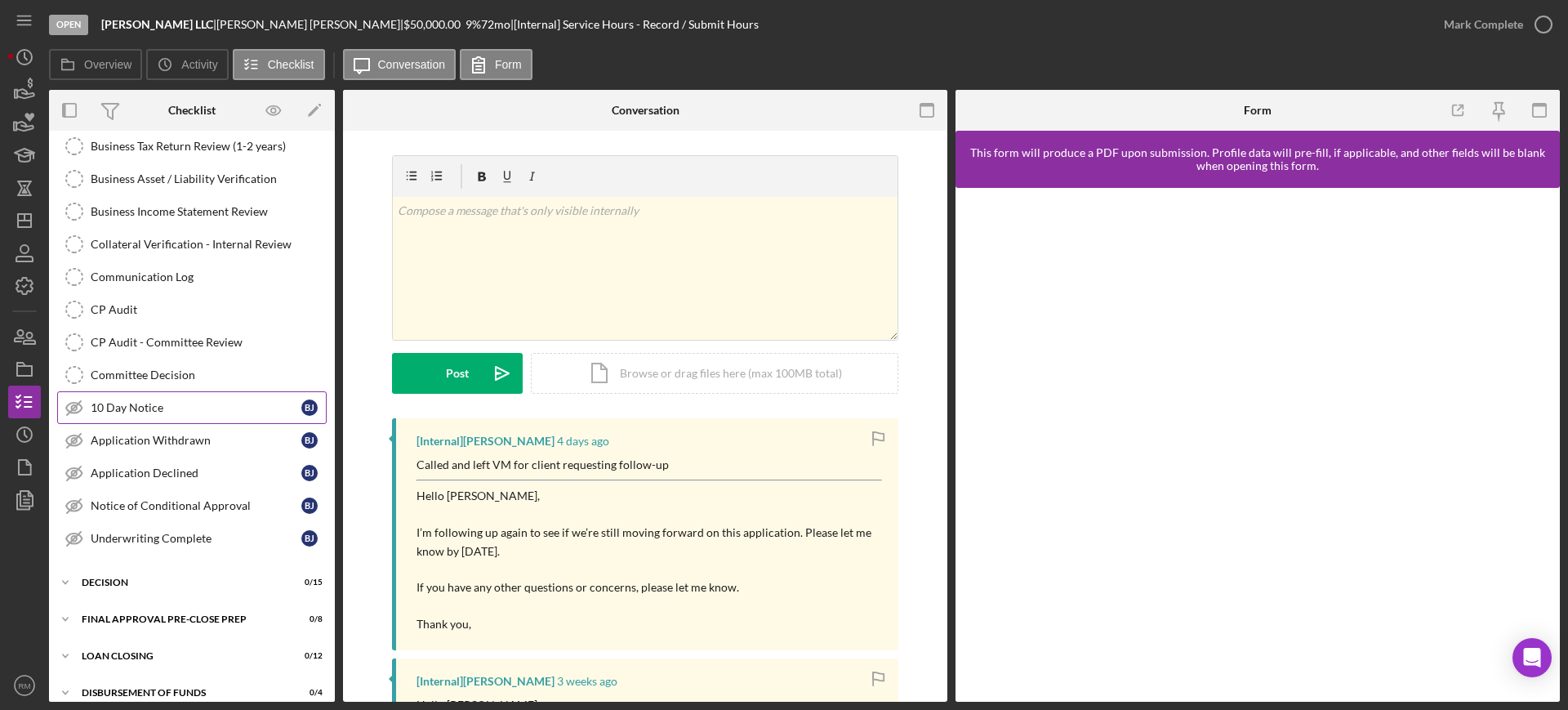
click at [219, 415] on link "10 Day Notice 10 Day Notice [PERSON_NAME]" at bounding box center [192, 407] width 269 height 32
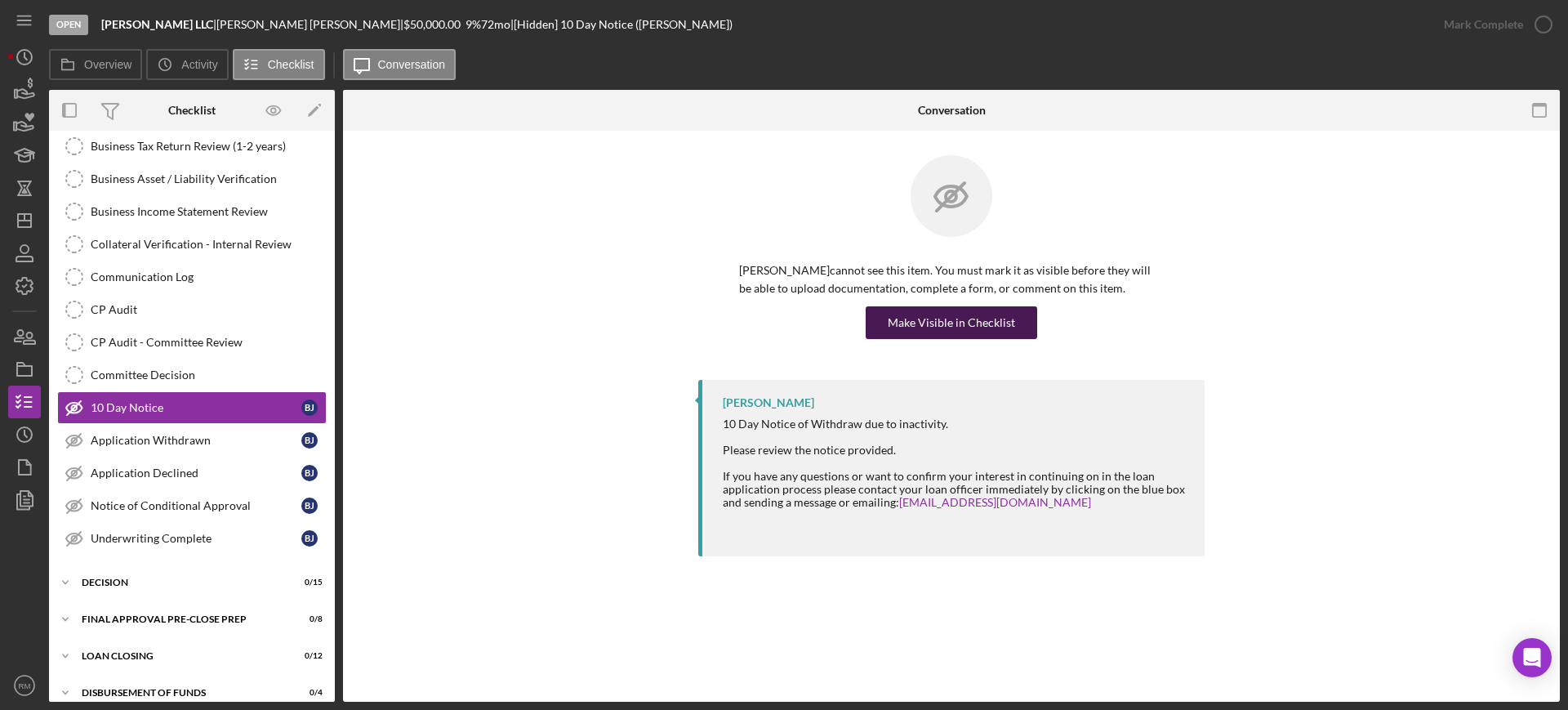
click at [918, 330] on div "Make Visible in Checklist" at bounding box center [951, 323] width 127 height 32
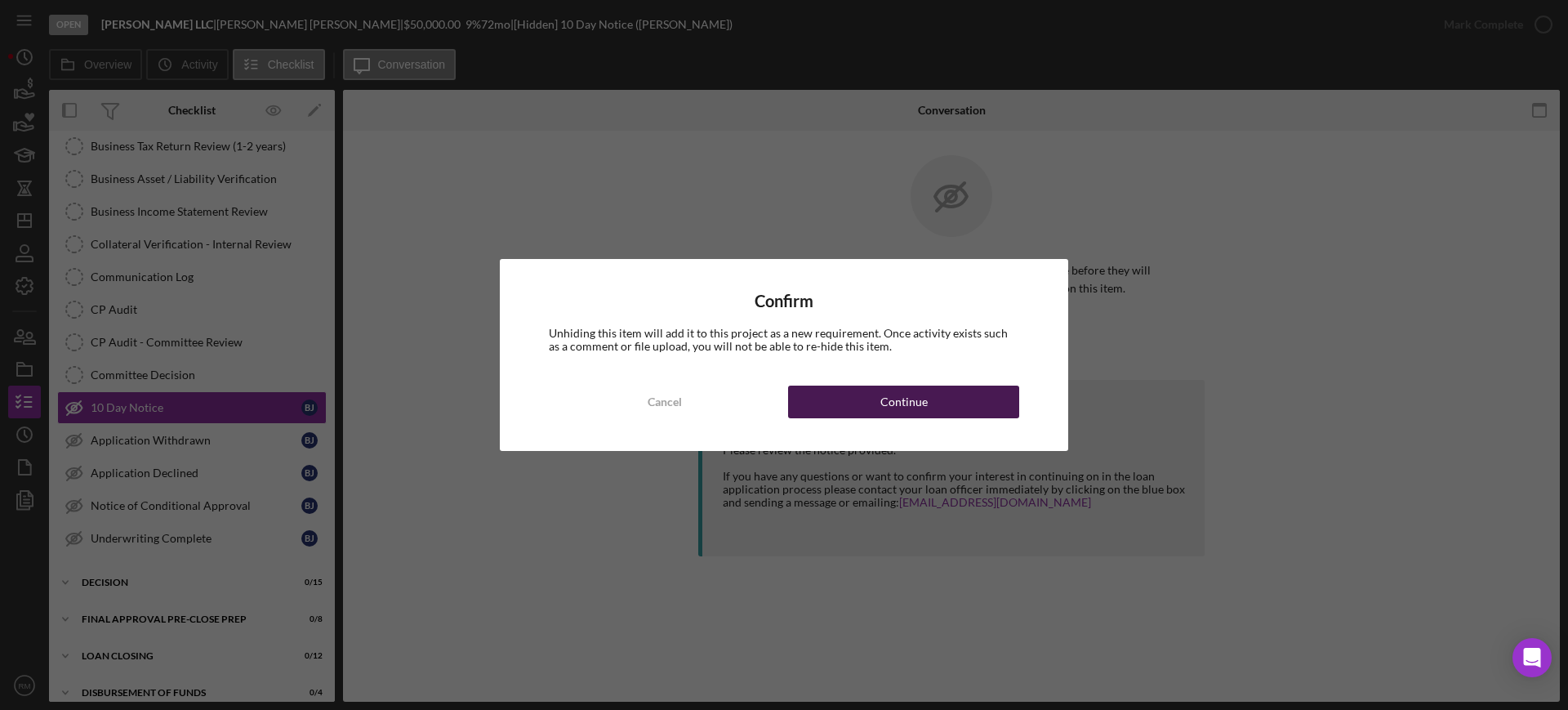
click at [885, 406] on div "Continue" at bounding box center [904, 402] width 47 height 32
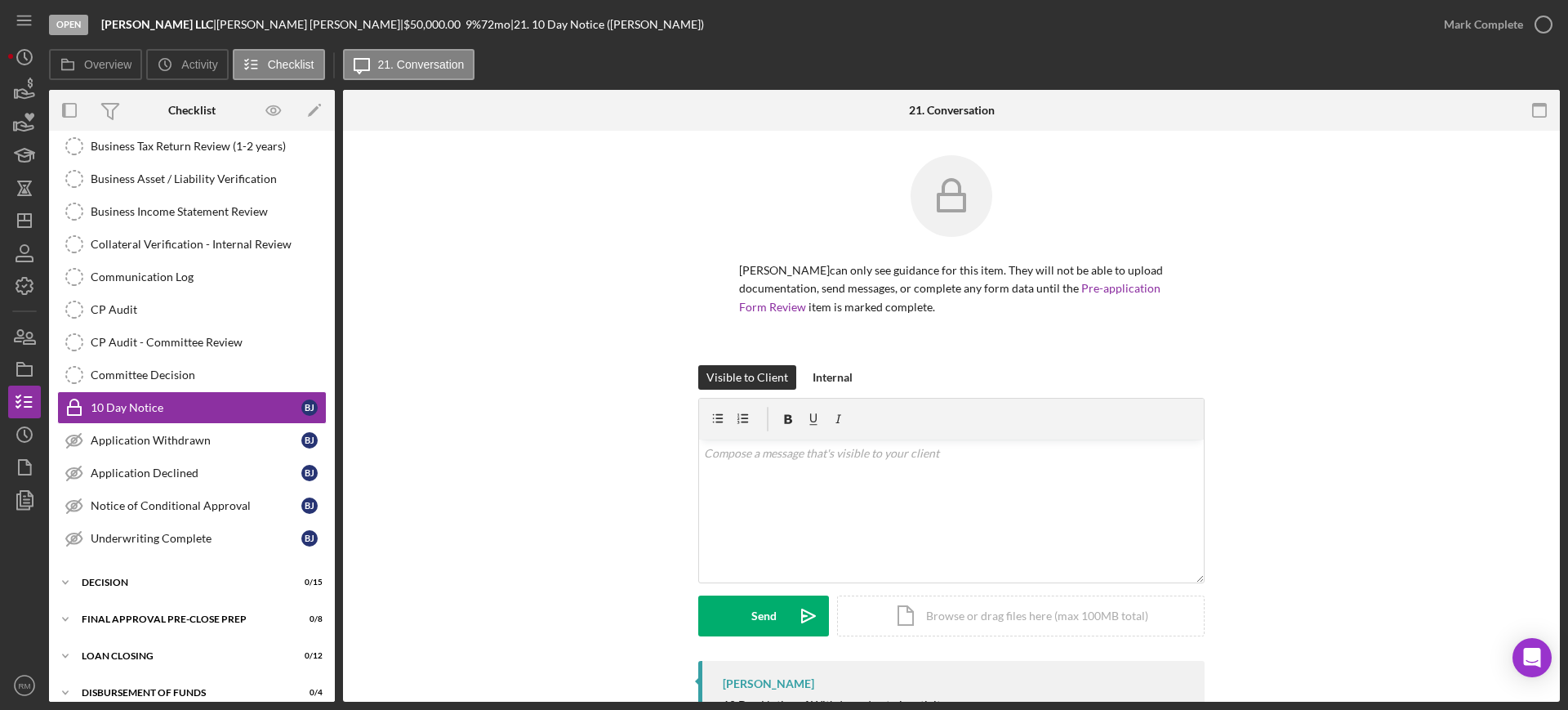
click at [885, 406] on div at bounding box center [951, 419] width 505 height 41
click at [937, 607] on div "Icon/Document Browse or drag files here (max 100MB total) Tap to choose files o…" at bounding box center [1022, 616] width 368 height 41
click at [802, 492] on div "v Color teal Color pink Remove color Add row above Add row below Add column bef…" at bounding box center [951, 479] width 505 height 81
paste div
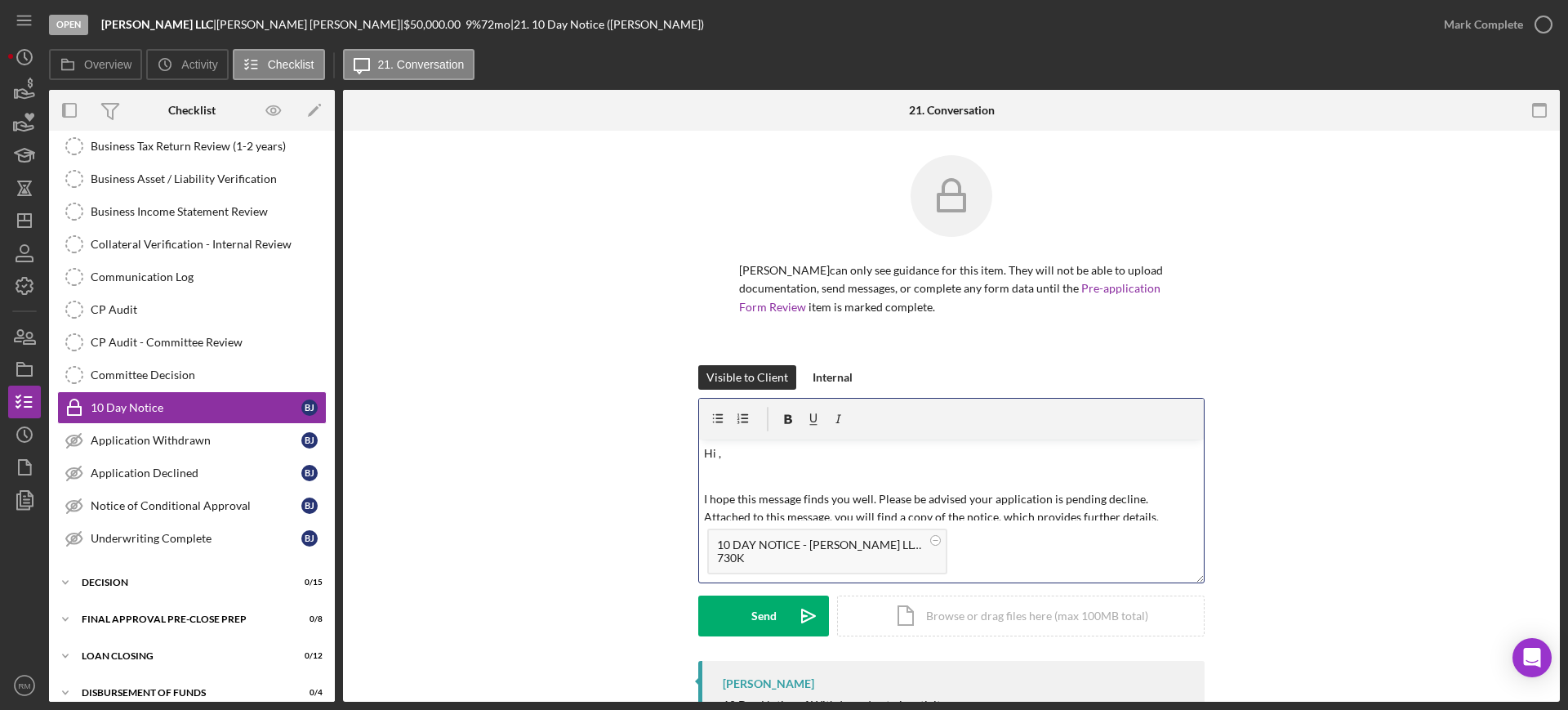
click at [760, 459] on p "Hi ," at bounding box center [951, 453] width 496 height 18
click at [762, 601] on div "Send" at bounding box center [764, 616] width 26 height 41
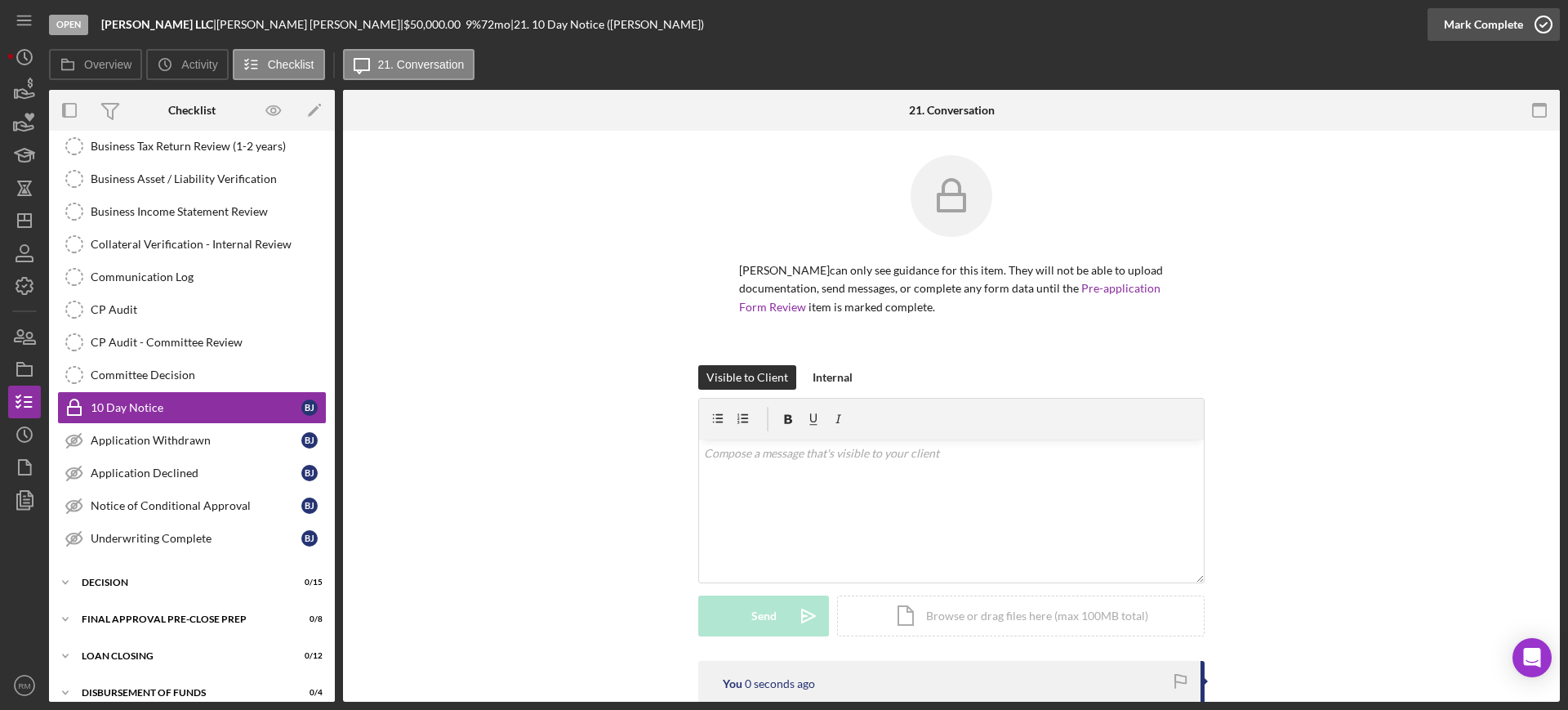
click at [1486, 28] on div "Mark Complete" at bounding box center [1484, 25] width 80 height 32
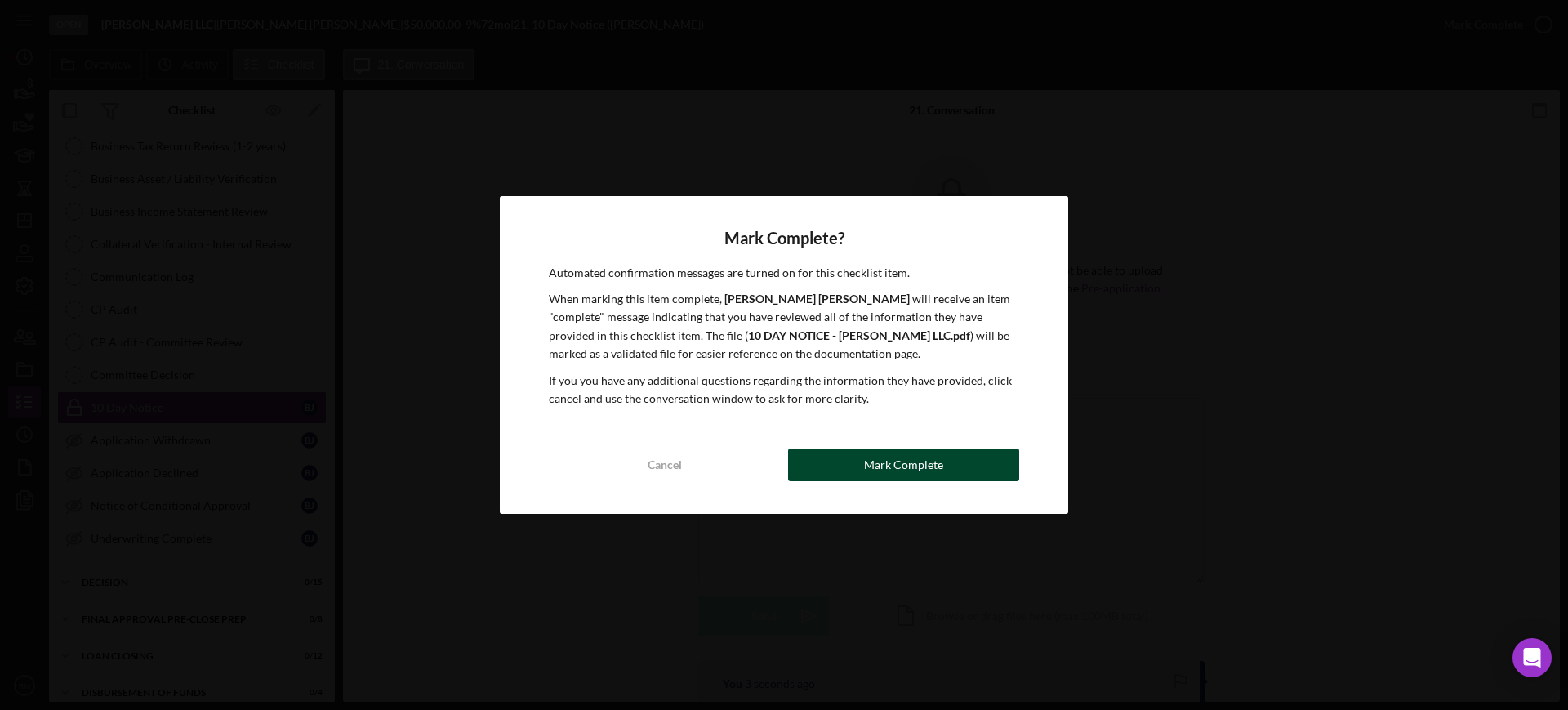
click at [839, 457] on button "Mark Complete" at bounding box center [904, 465] width 231 height 32
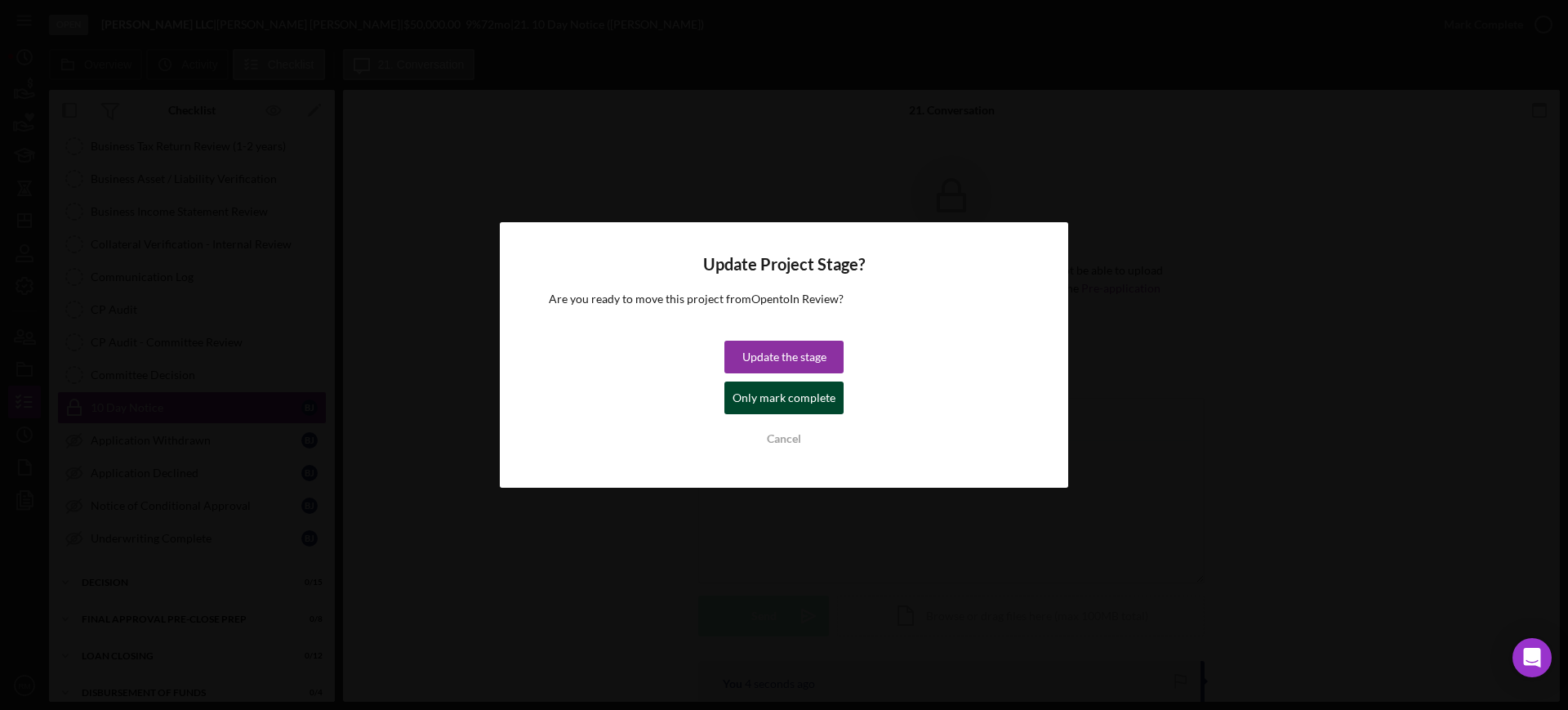
click at [783, 397] on div "Only mark complete" at bounding box center [784, 398] width 103 height 32
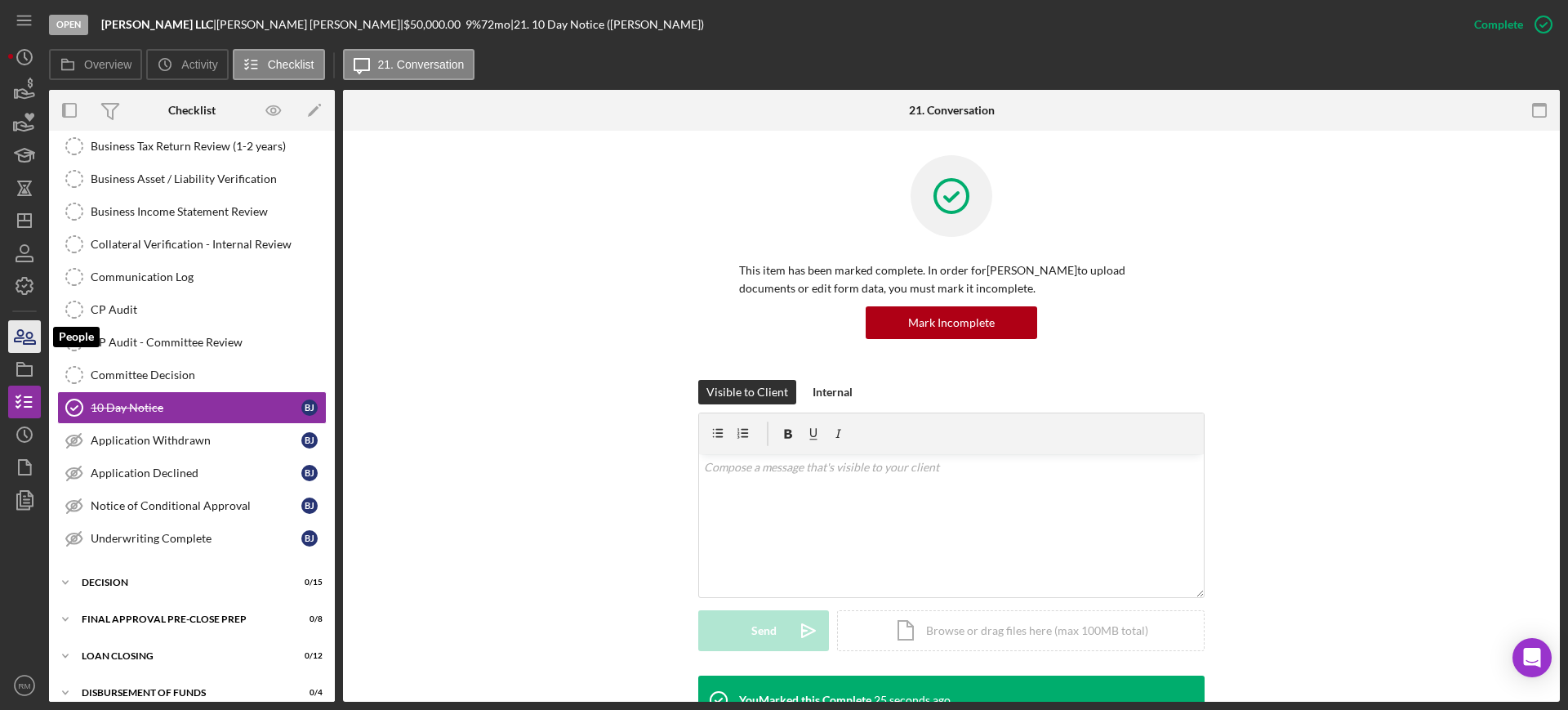
click at [29, 339] on icon "button" at bounding box center [29, 338] width 11 height 11
